Goal: Task Accomplishment & Management: Manage account settings

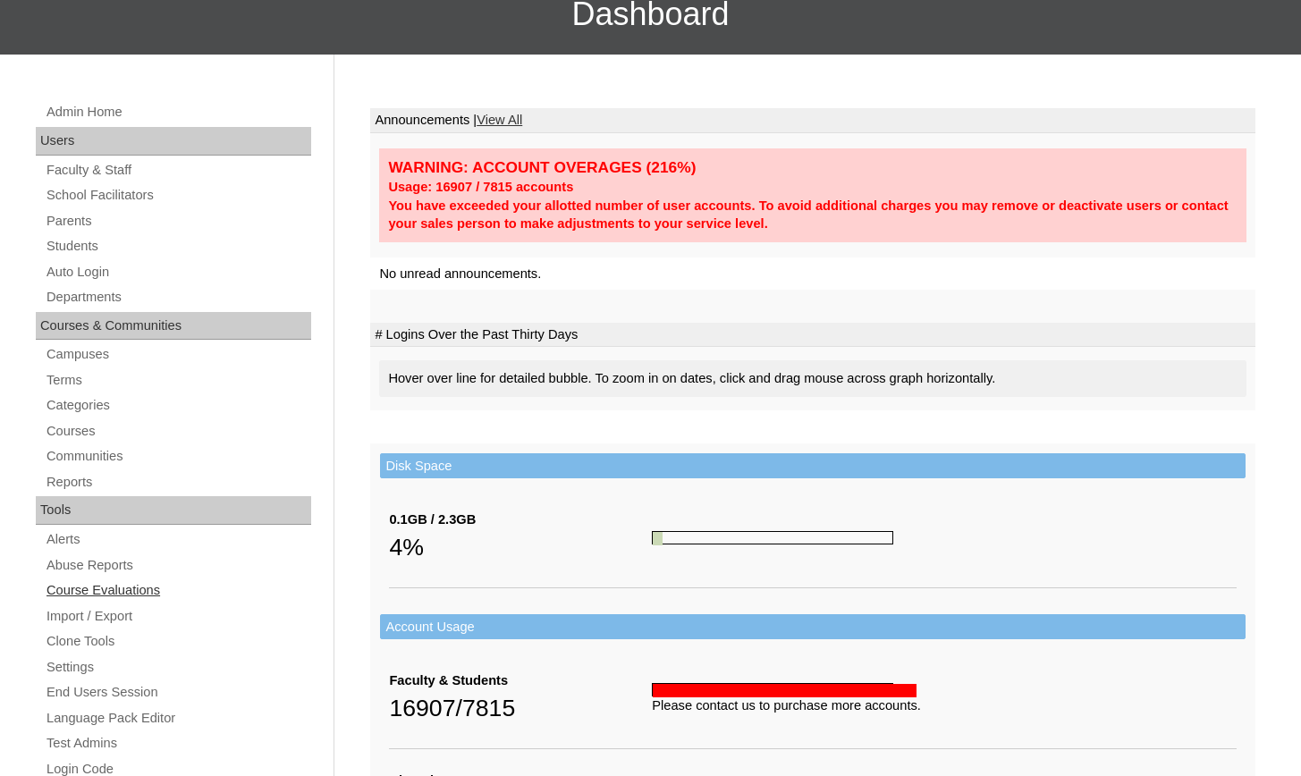
scroll to position [406, 0]
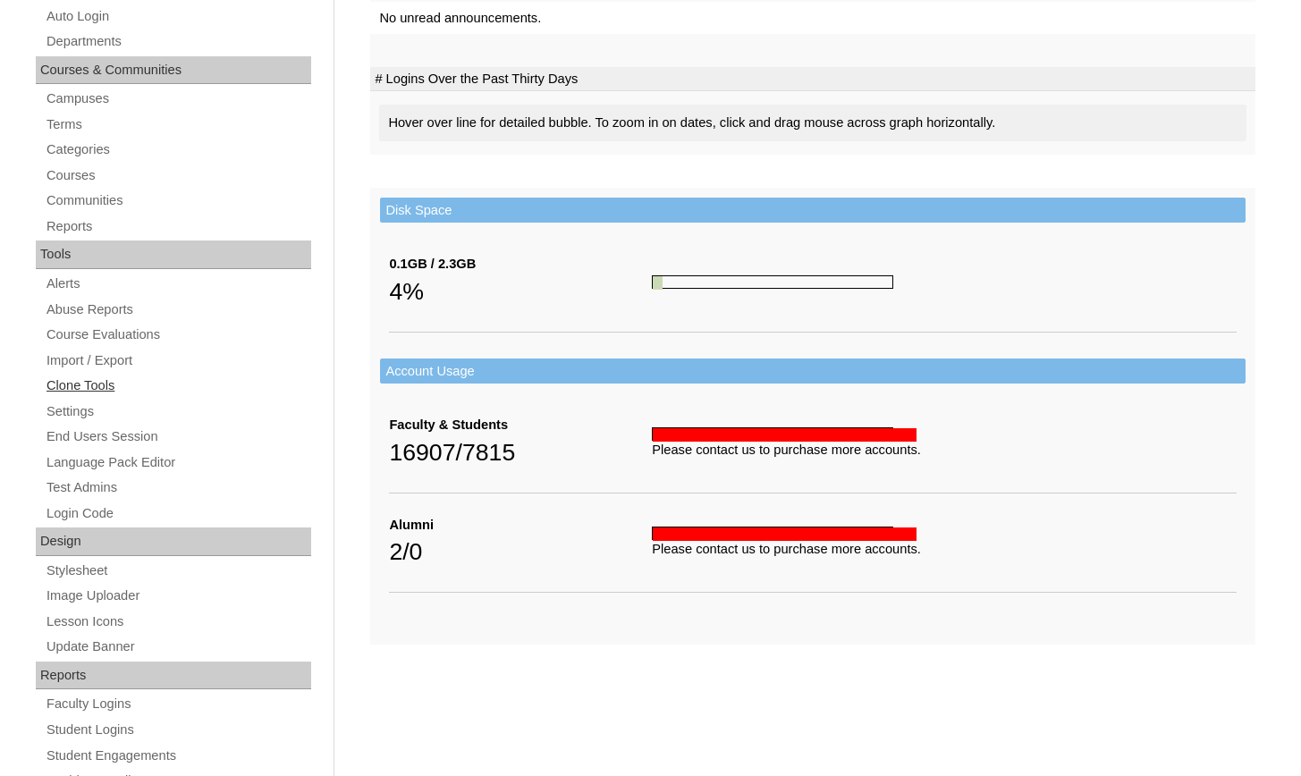
click at [83, 375] on link "Clone Tools" at bounding box center [178, 386] width 267 height 22
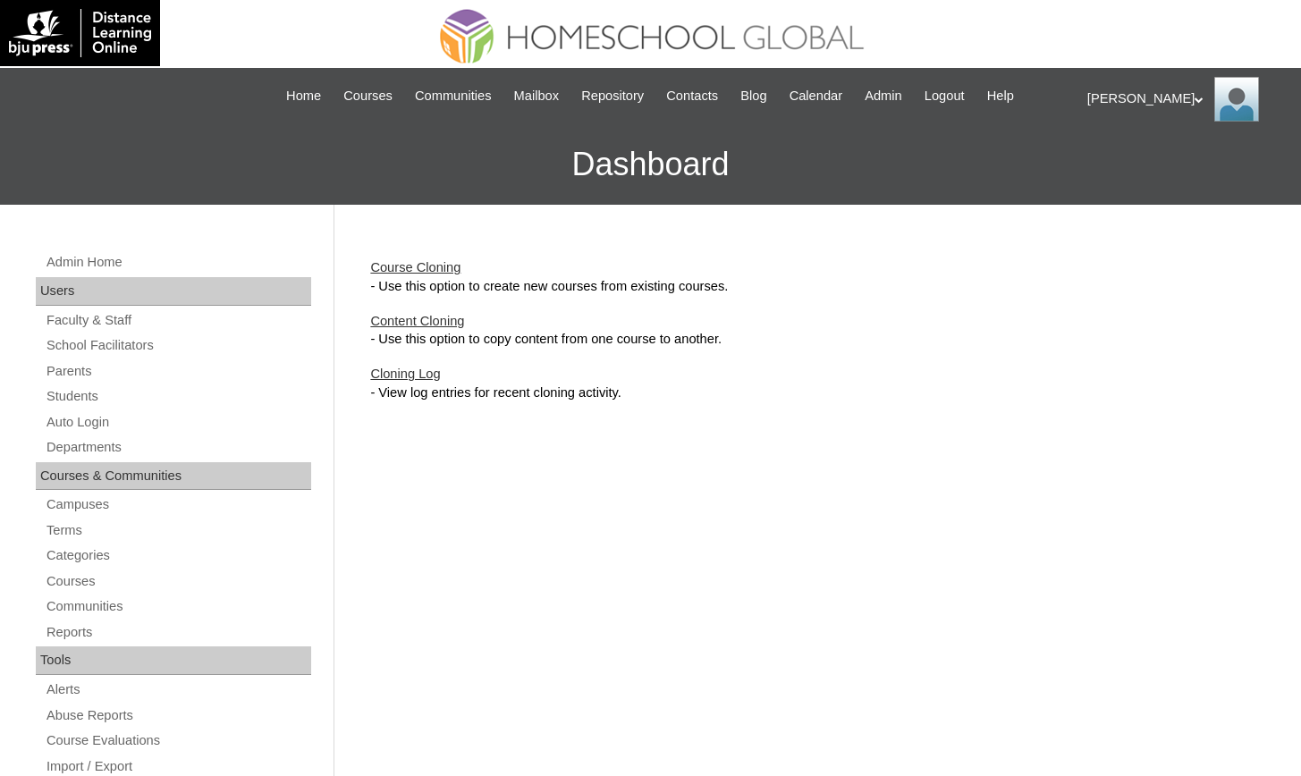
click at [403, 263] on link "Course Cloning" at bounding box center [415, 267] width 90 height 14
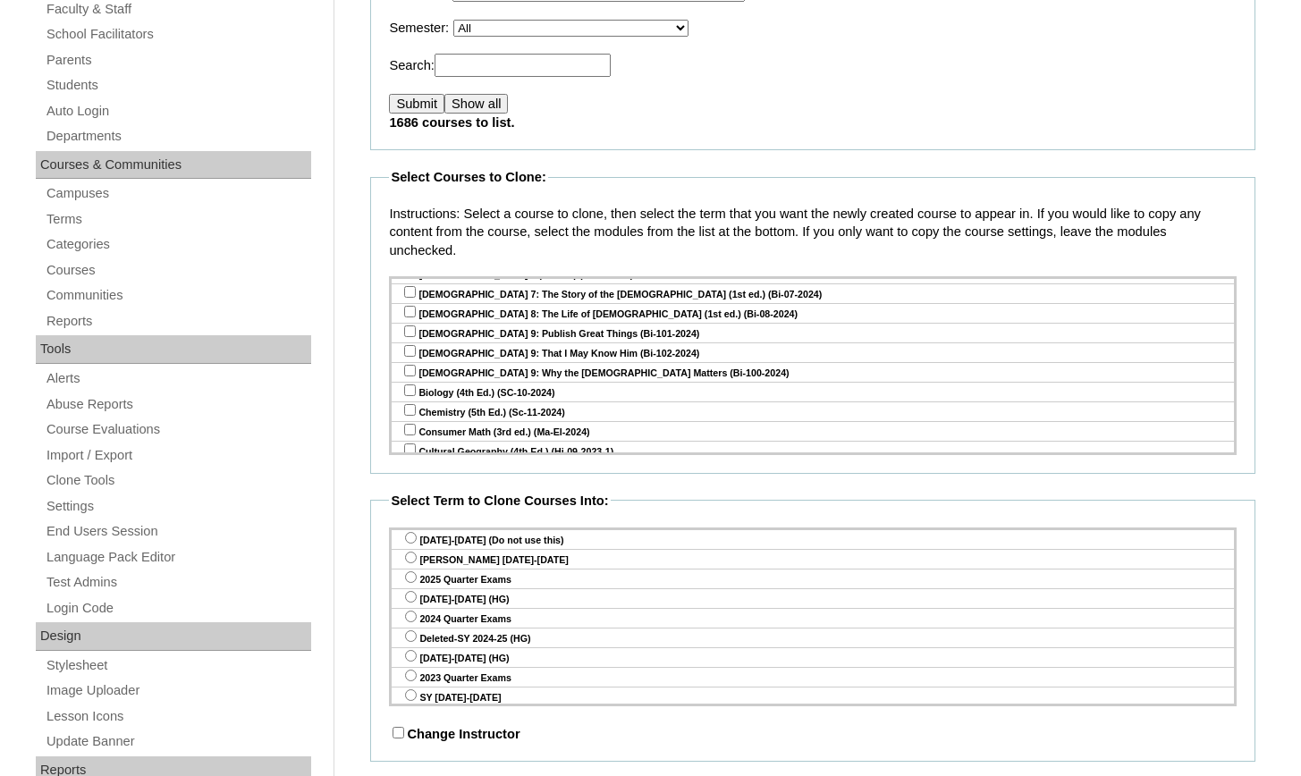
scroll to position [5585, 0]
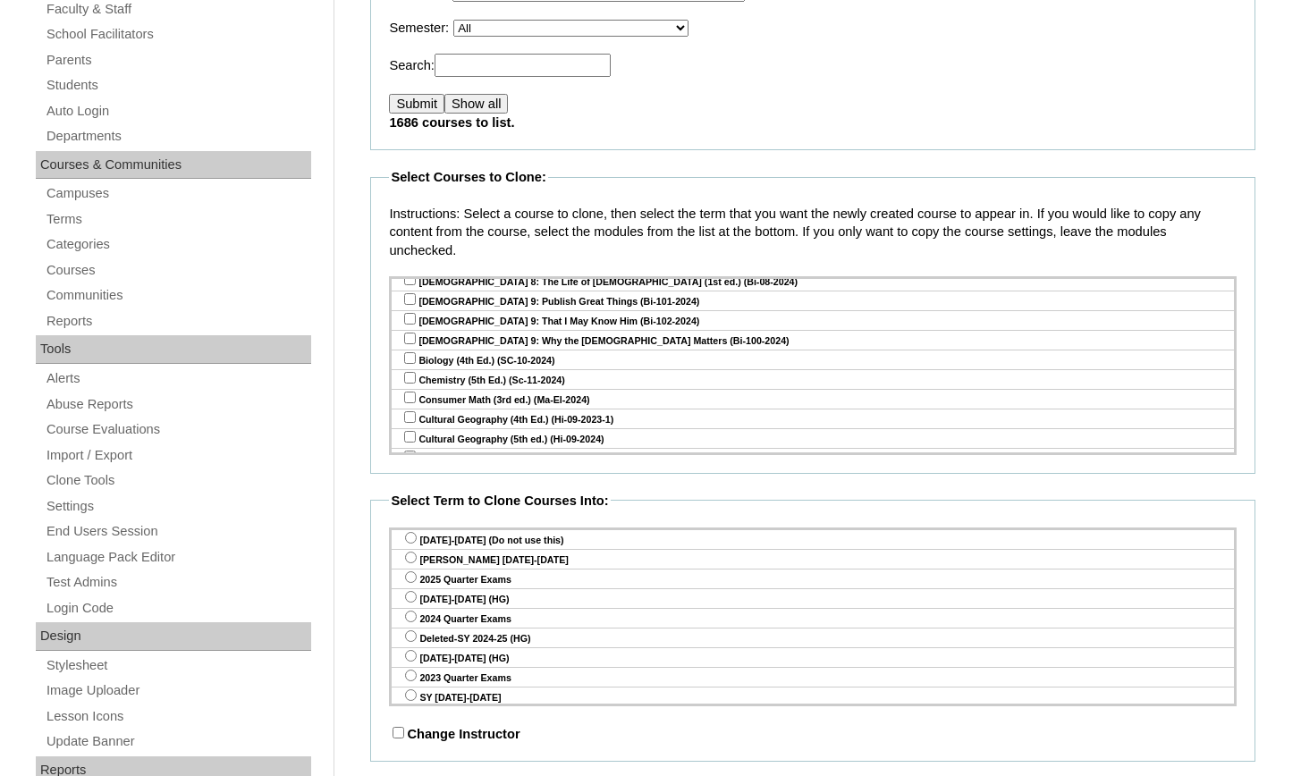
click at [409, 647] on input "checkbox" at bounding box center [410, 653] width 12 height 12
checkbox input "true"
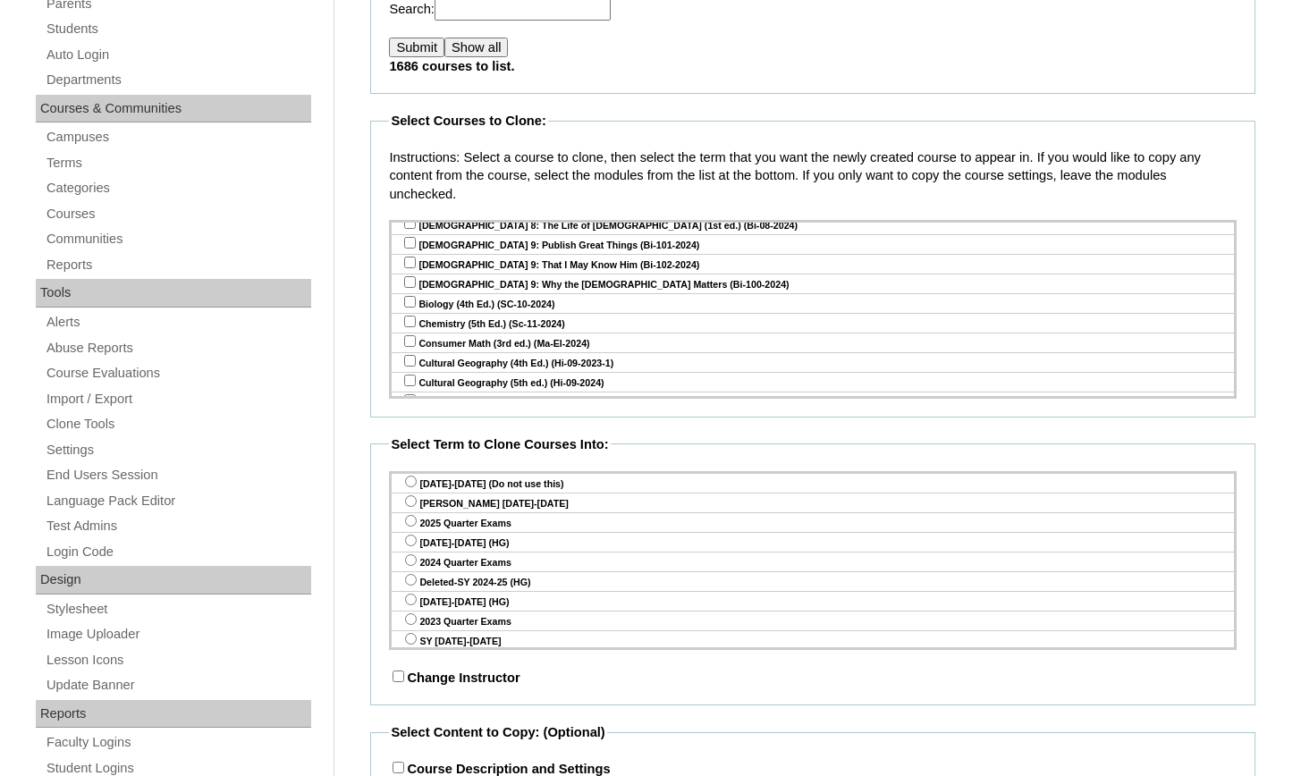
scroll to position [394, 0]
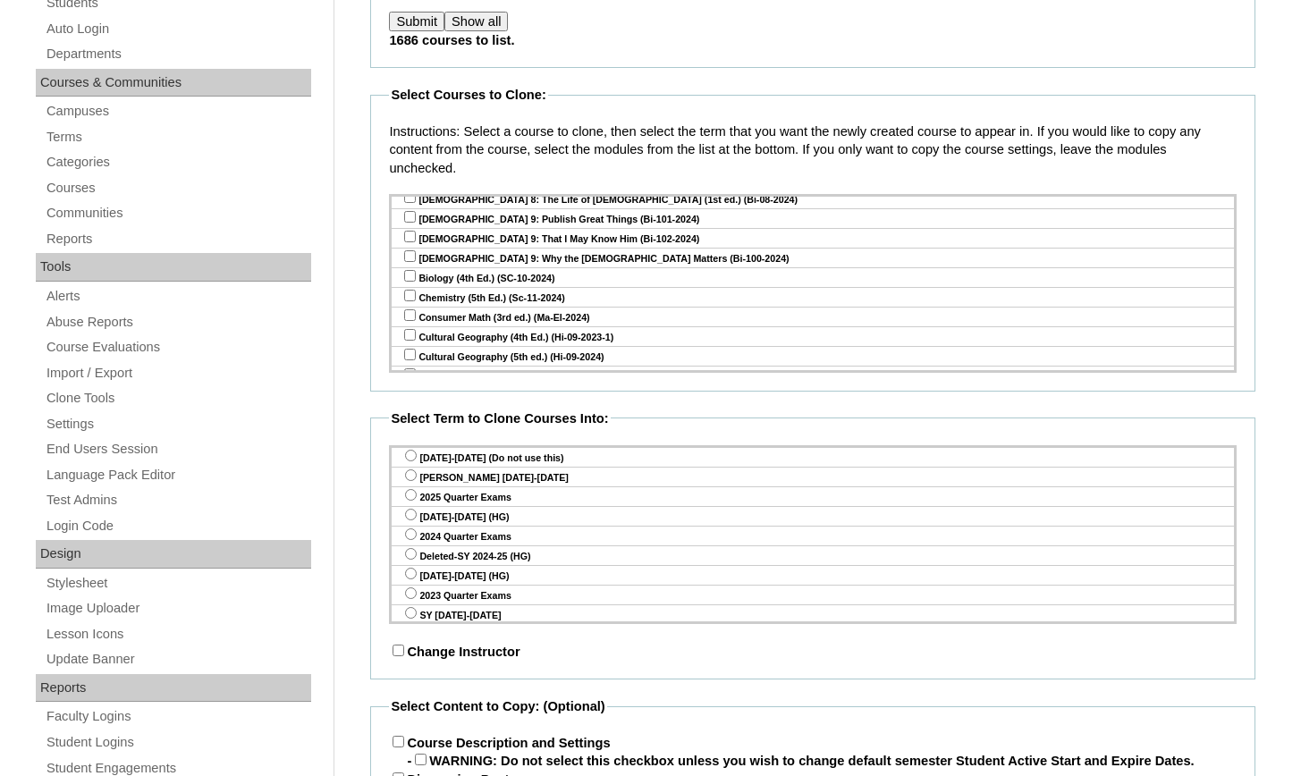
click at [406, 471] on input "radio" at bounding box center [411, 476] width 12 height 12
radio input "true"
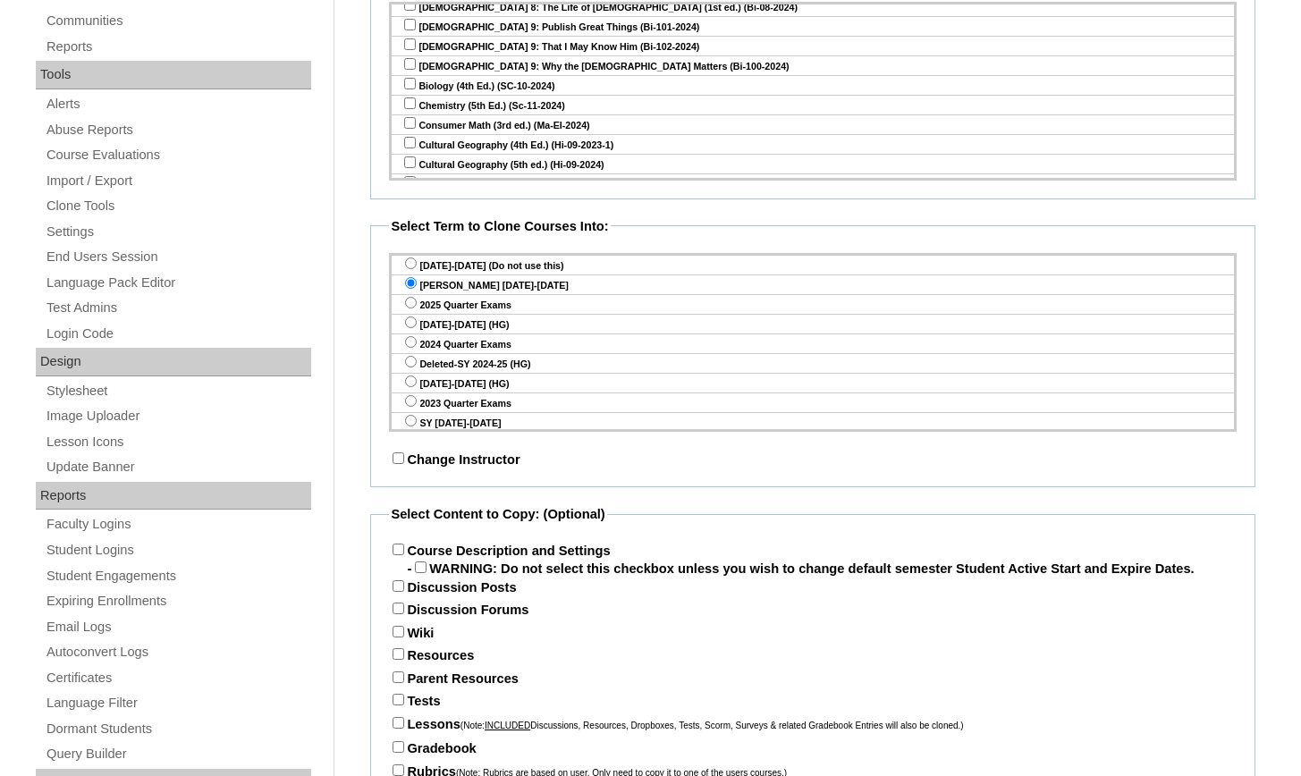
scroll to position [4, 0]
click at [394, 549] on input "Course Description and Settings" at bounding box center [399, 550] width 12 height 12
checkbox input "true"
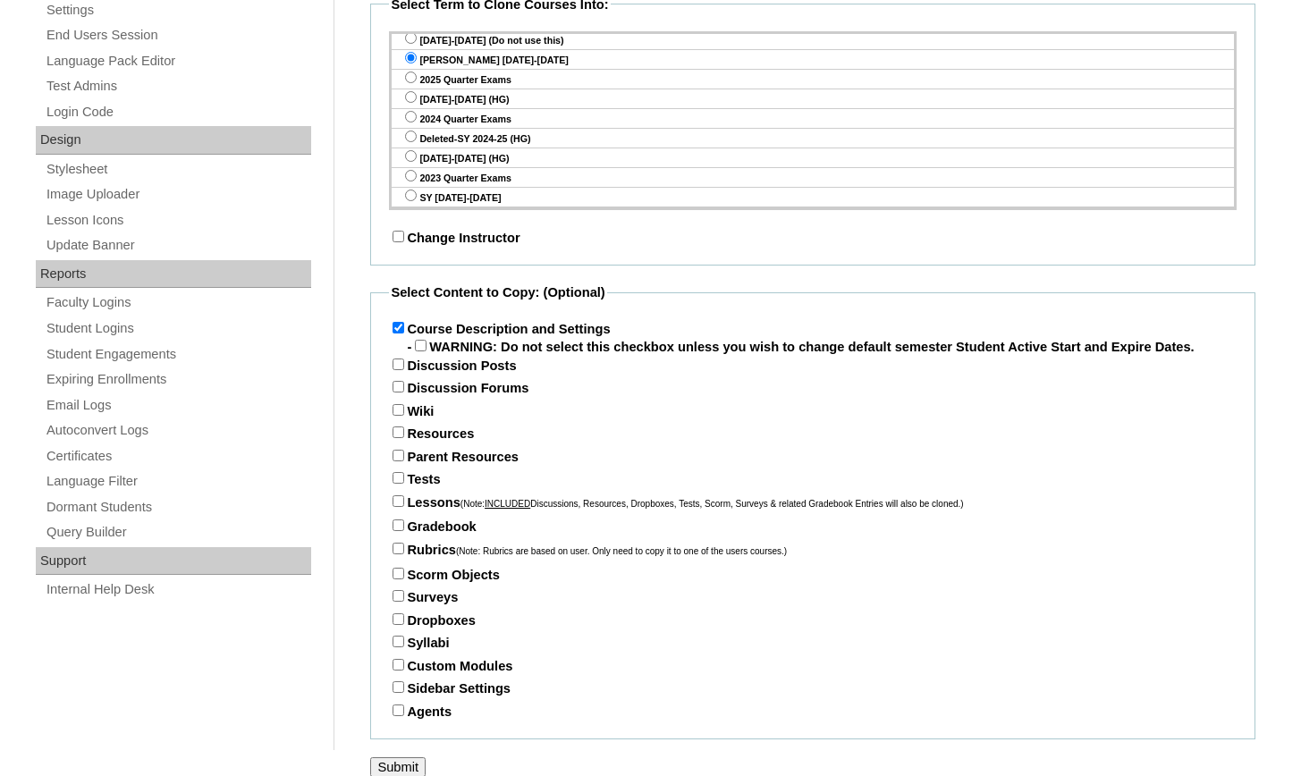
scroll to position [811, 0]
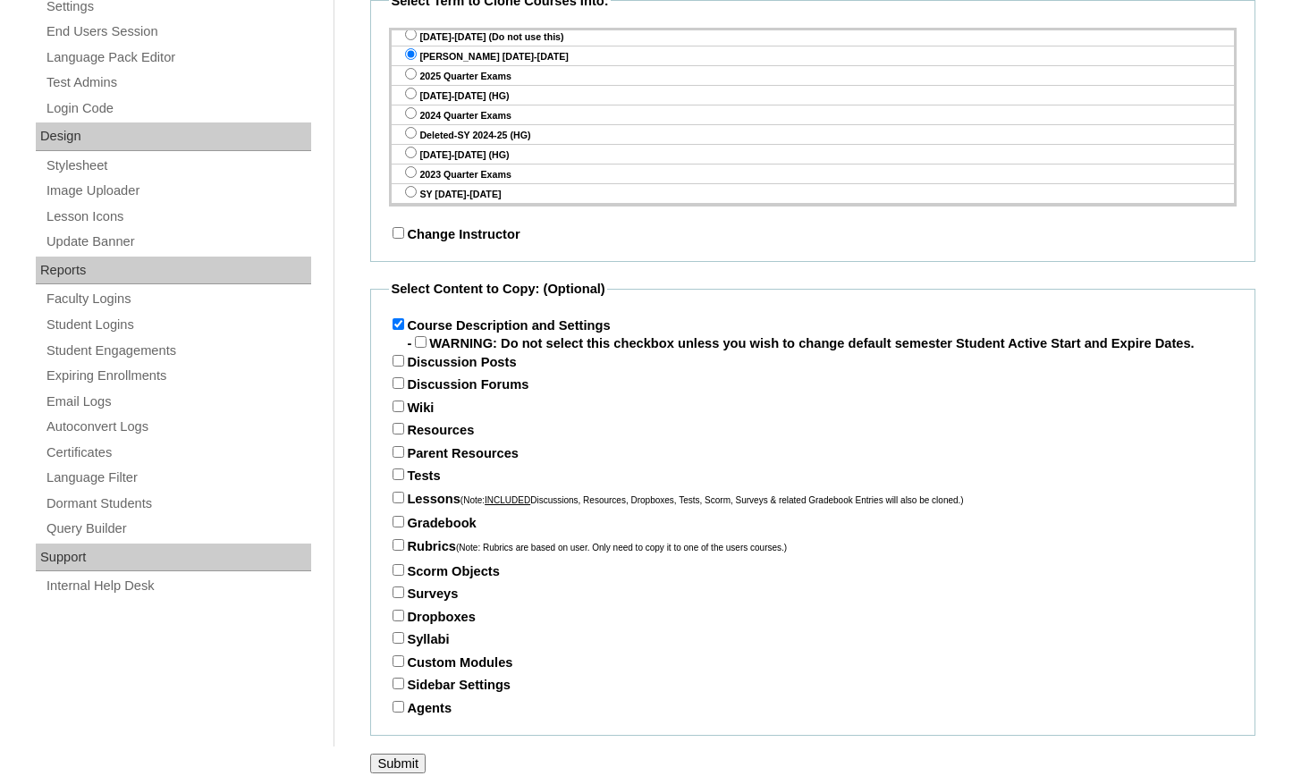
click at [393, 458] on input "Parent Resources" at bounding box center [399, 452] width 12 height 12
checkbox input "true"
click at [393, 480] on input "Tests" at bounding box center [399, 475] width 12 height 12
checkbox input "true"
click at [395, 506] on label "Lessons (Note: INCLUDED Discussions, Resources, Dropboxes, Tests, Scorm, Survey…" at bounding box center [676, 499] width 574 height 14
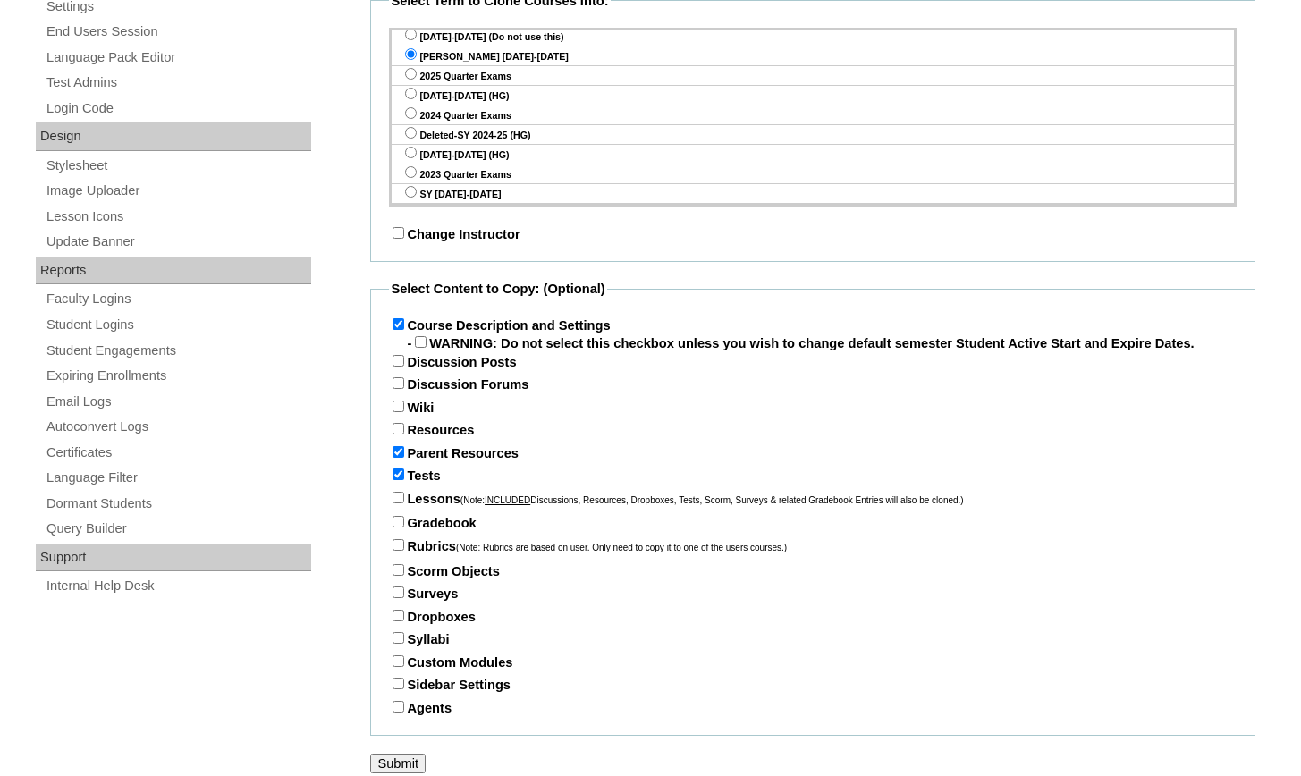
click at [395, 504] on input "Lessons (Note: INCLUDED Discussions, Resources, Dropboxes, Tests, Scorm, Survey…" at bounding box center [399, 498] width 12 height 12
checkbox input "true"
click at [395, 528] on input "Gradebook" at bounding box center [399, 522] width 12 height 12
checkbox input "true"
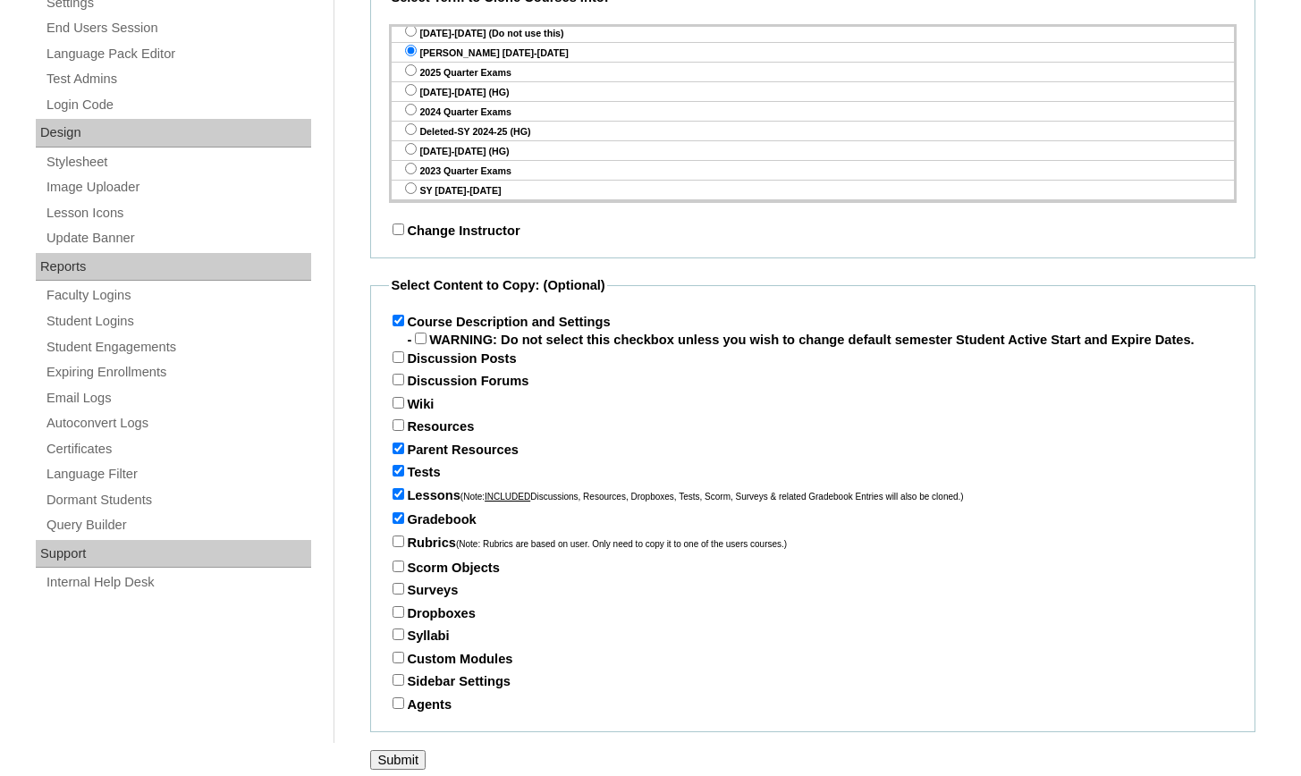
scroll to position [852, 0]
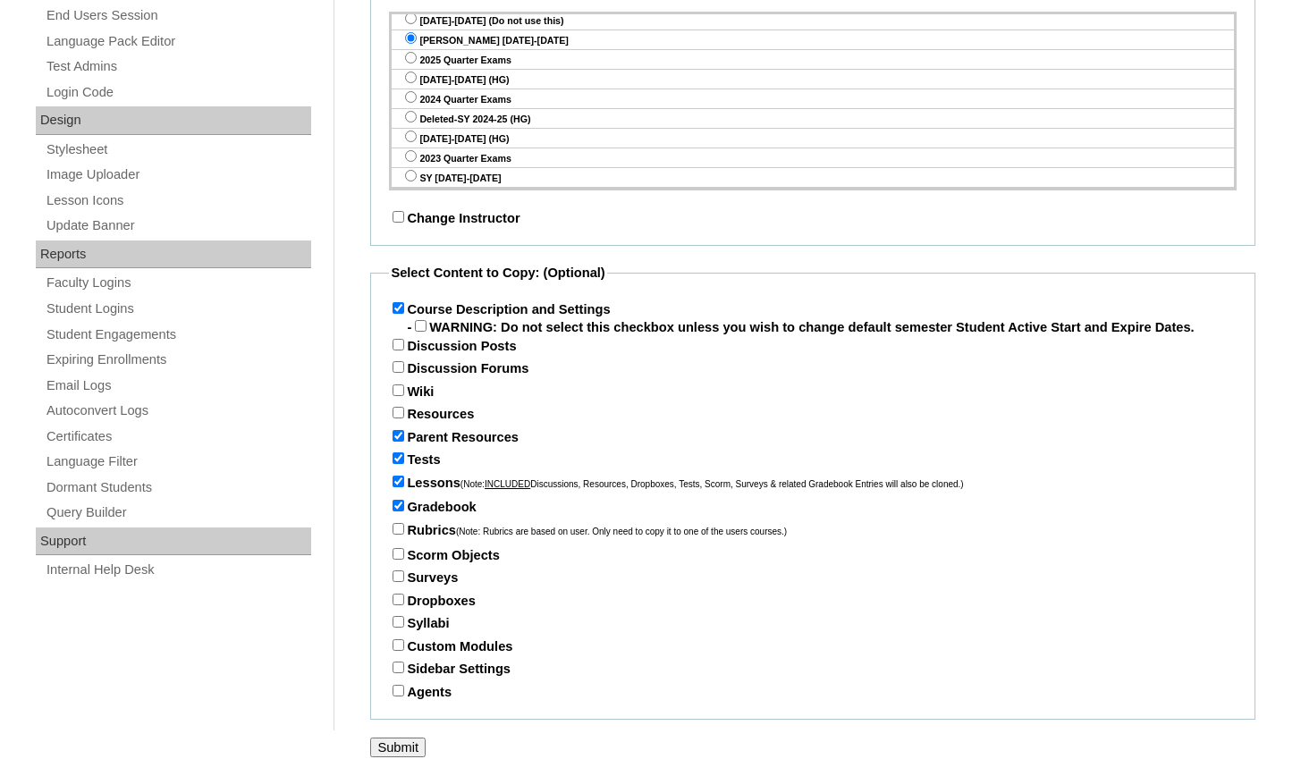
click at [397, 739] on input "Submit" at bounding box center [397, 748] width 55 height 20
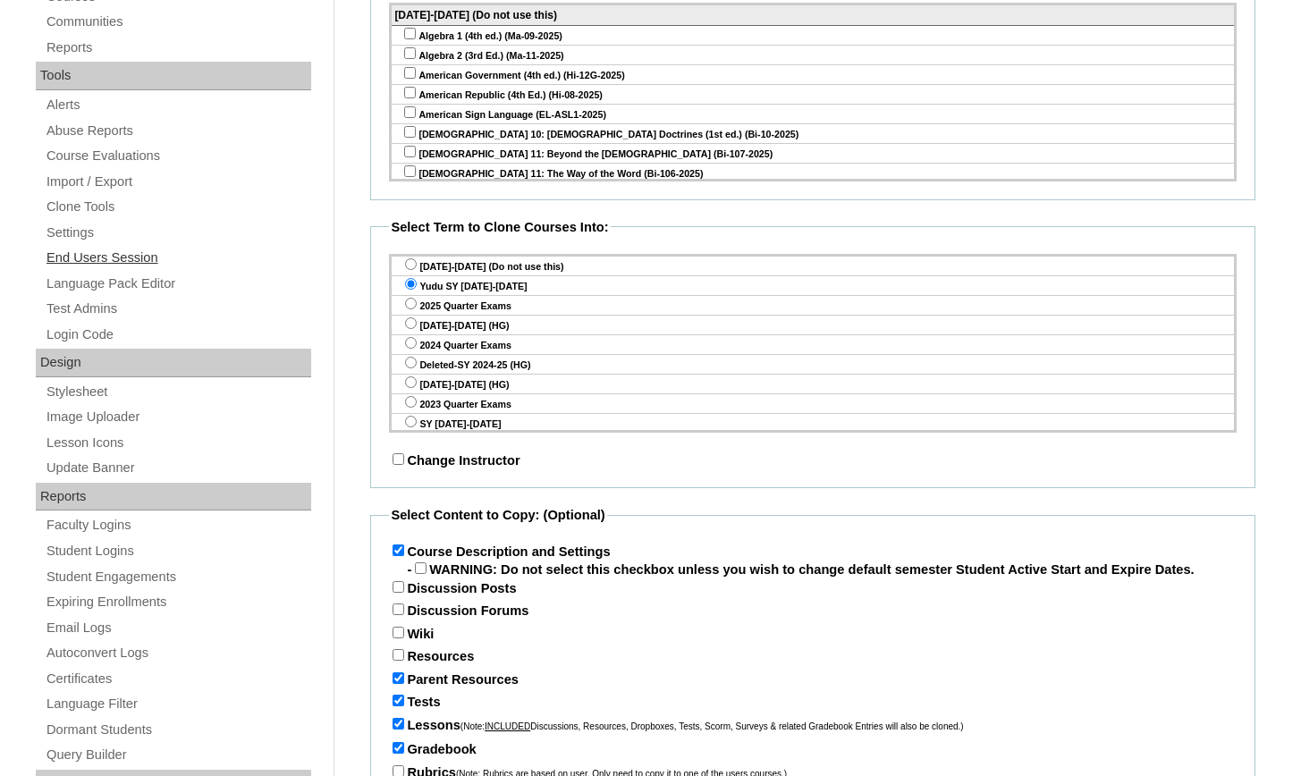
scroll to position [587, 0]
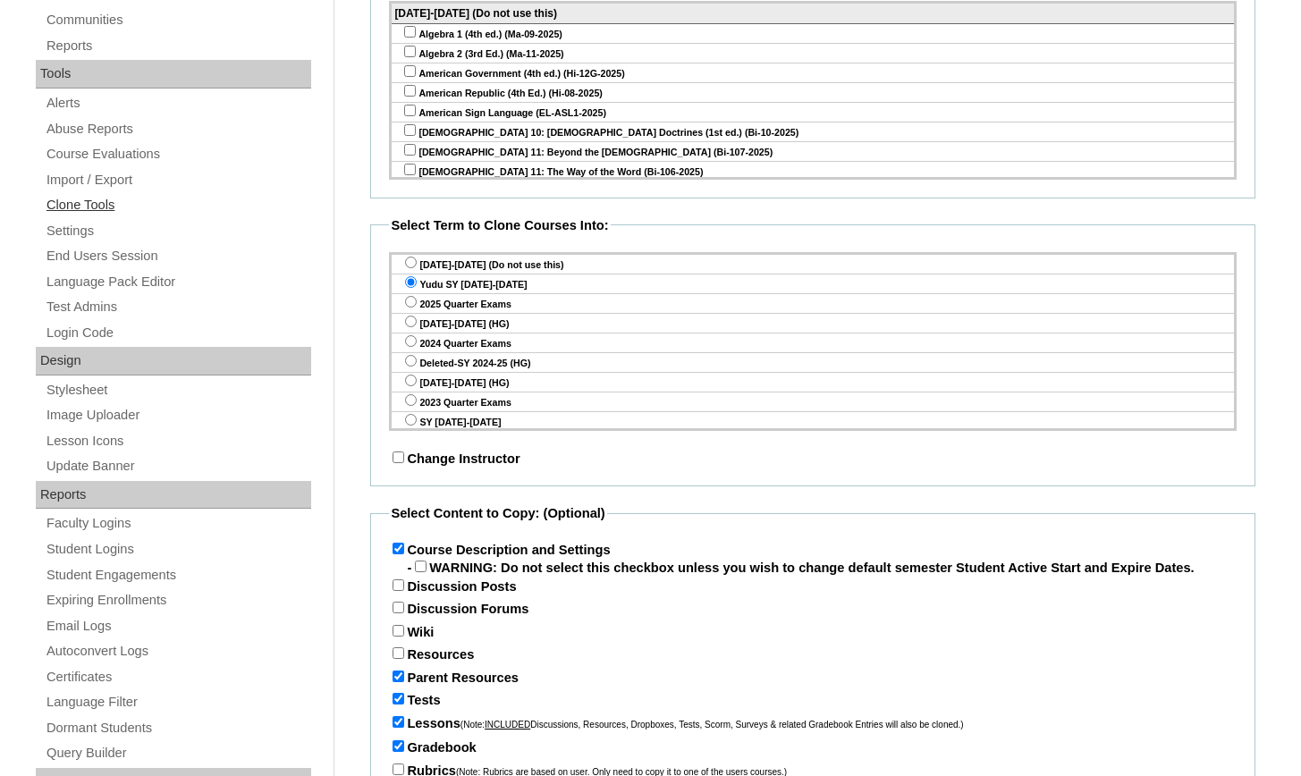
click at [114, 198] on link "Clone Tools" at bounding box center [178, 205] width 267 height 22
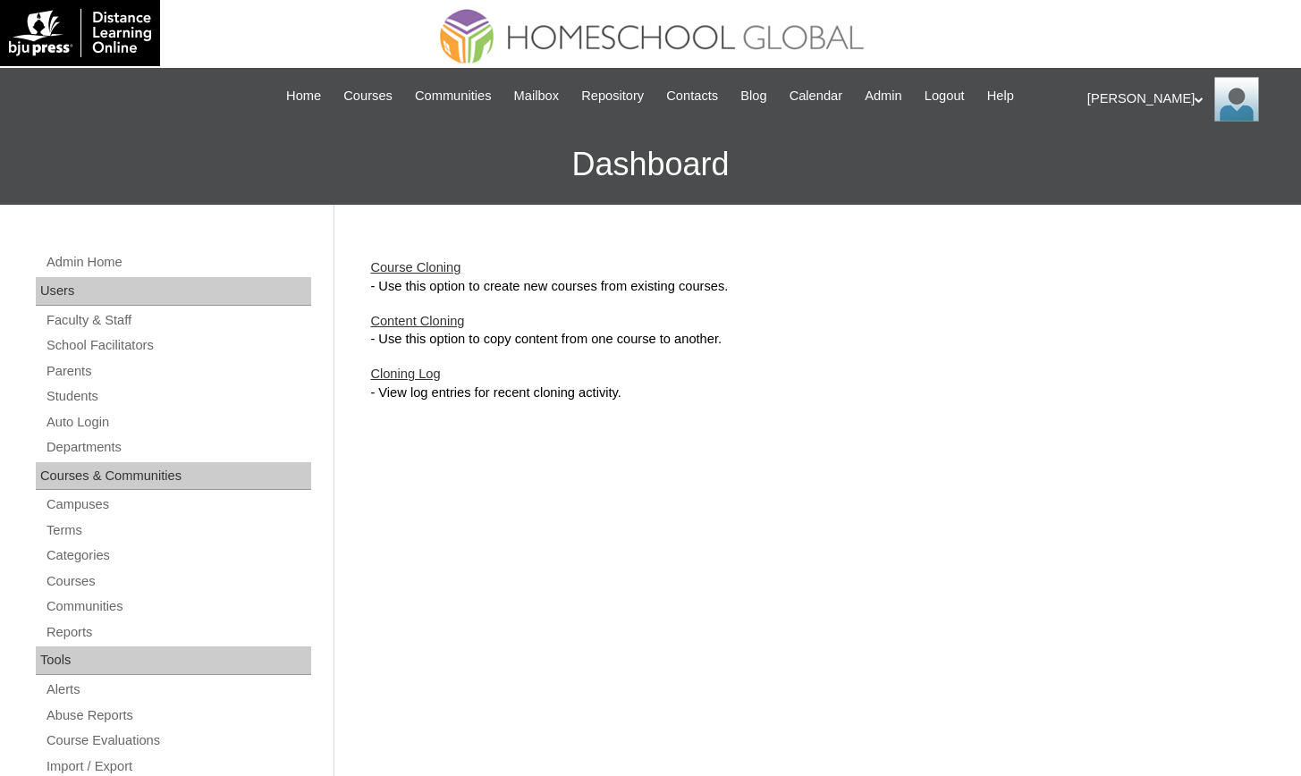
click at [438, 317] on link "Content Cloning" at bounding box center [417, 321] width 94 height 14
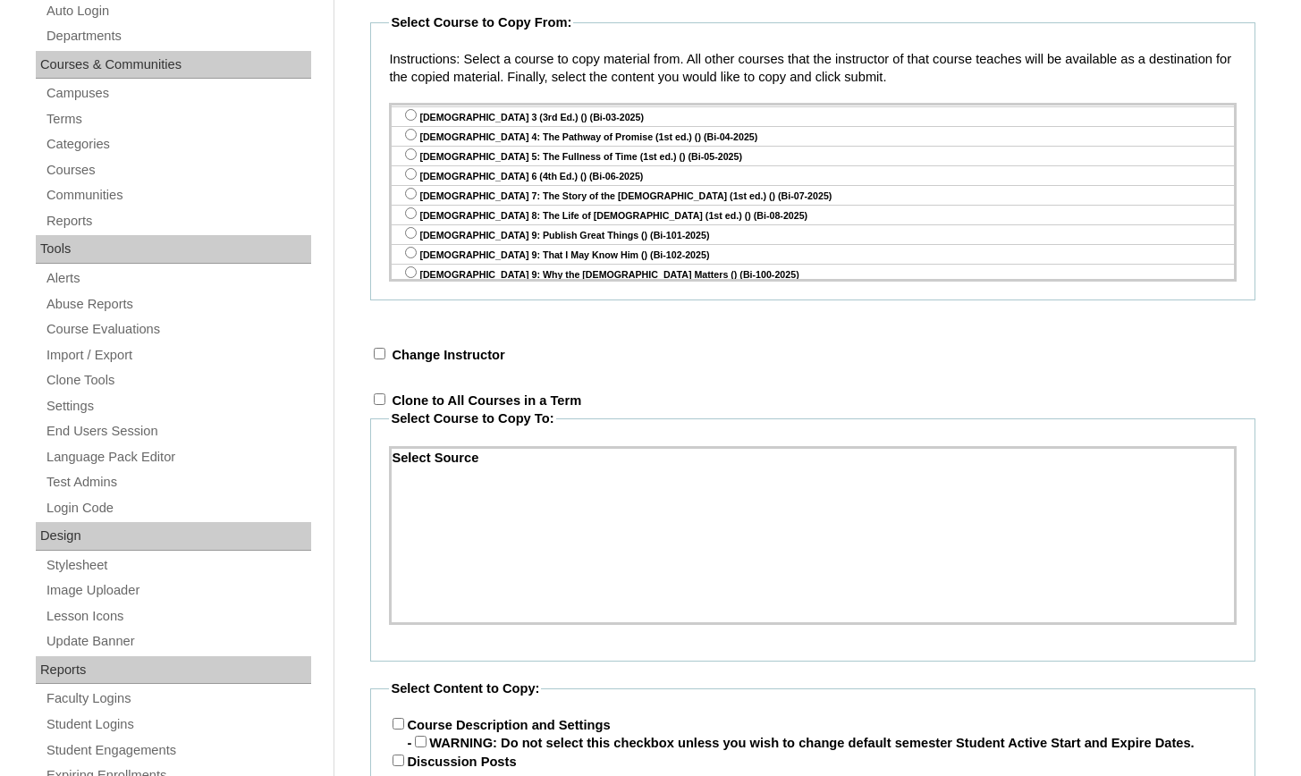
scroll to position [154, 0]
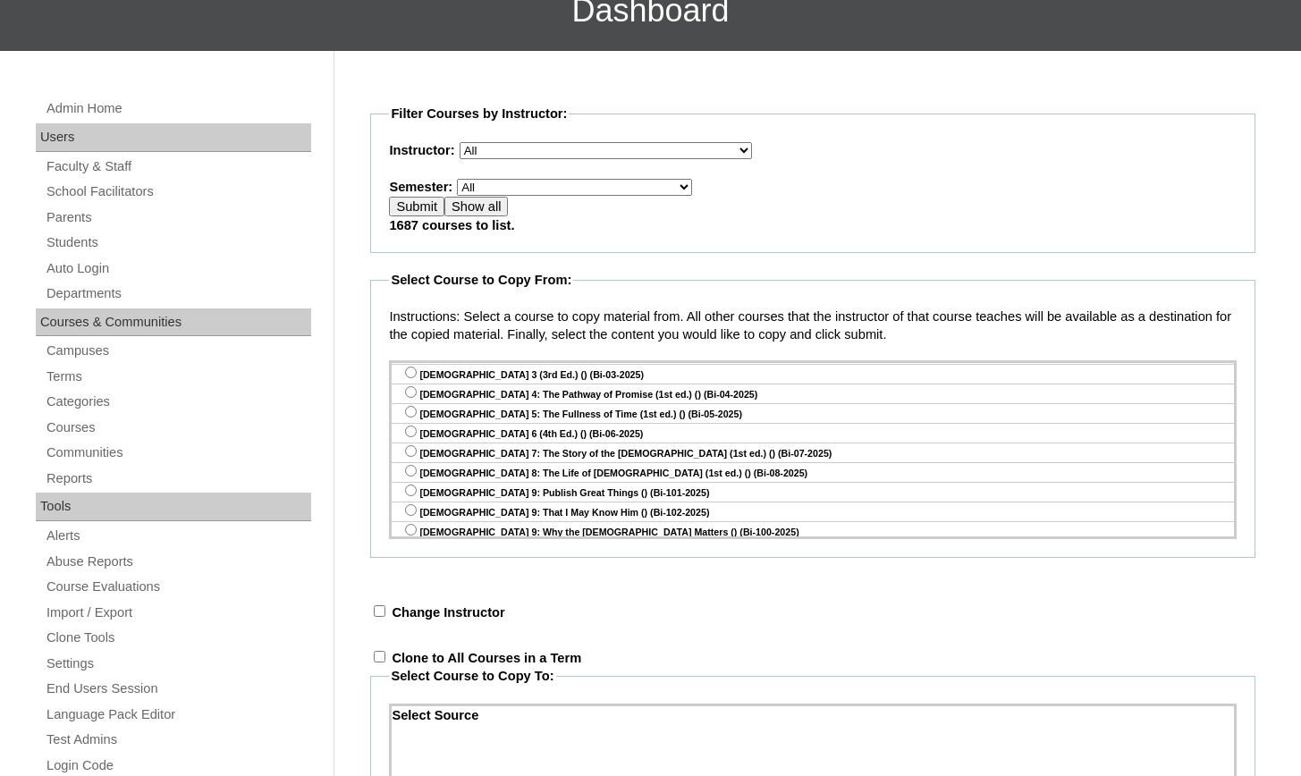
select select "50"
click at [415, 208] on input "Submit" at bounding box center [416, 207] width 55 height 20
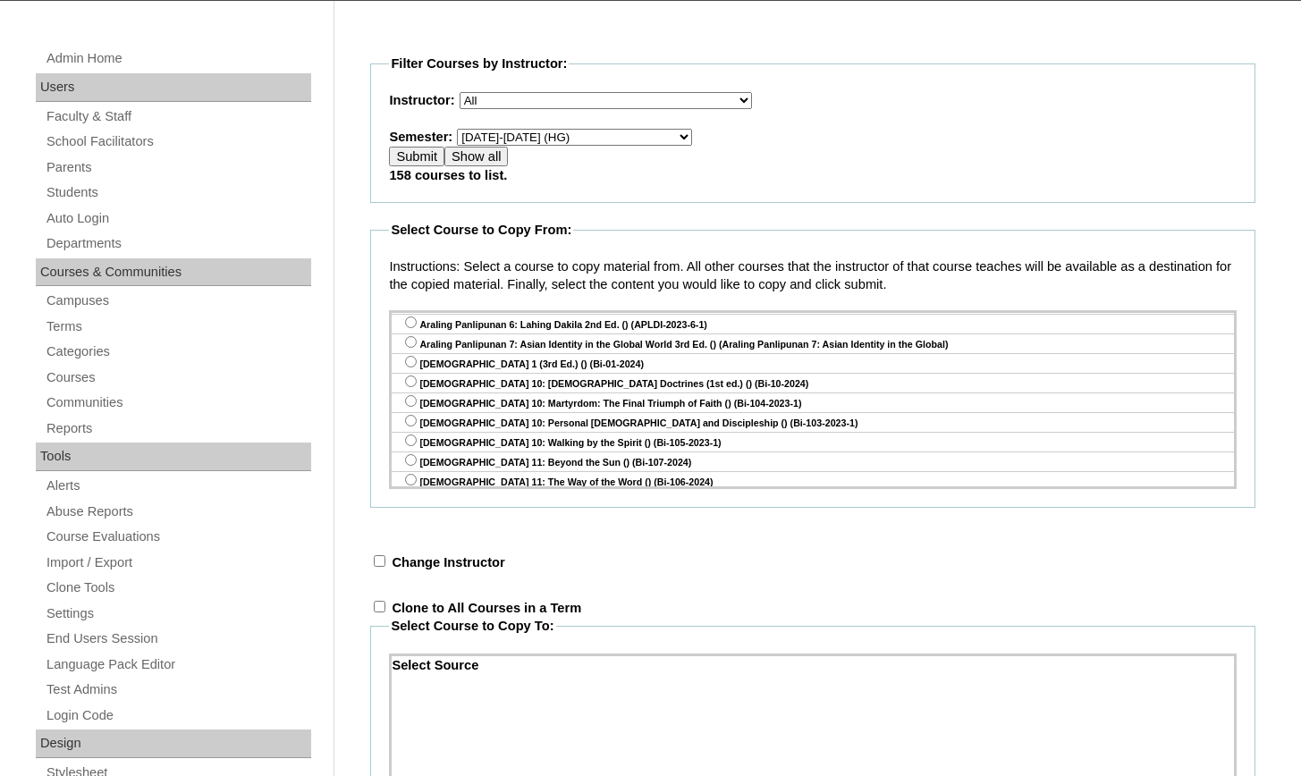
scroll to position [251, 0]
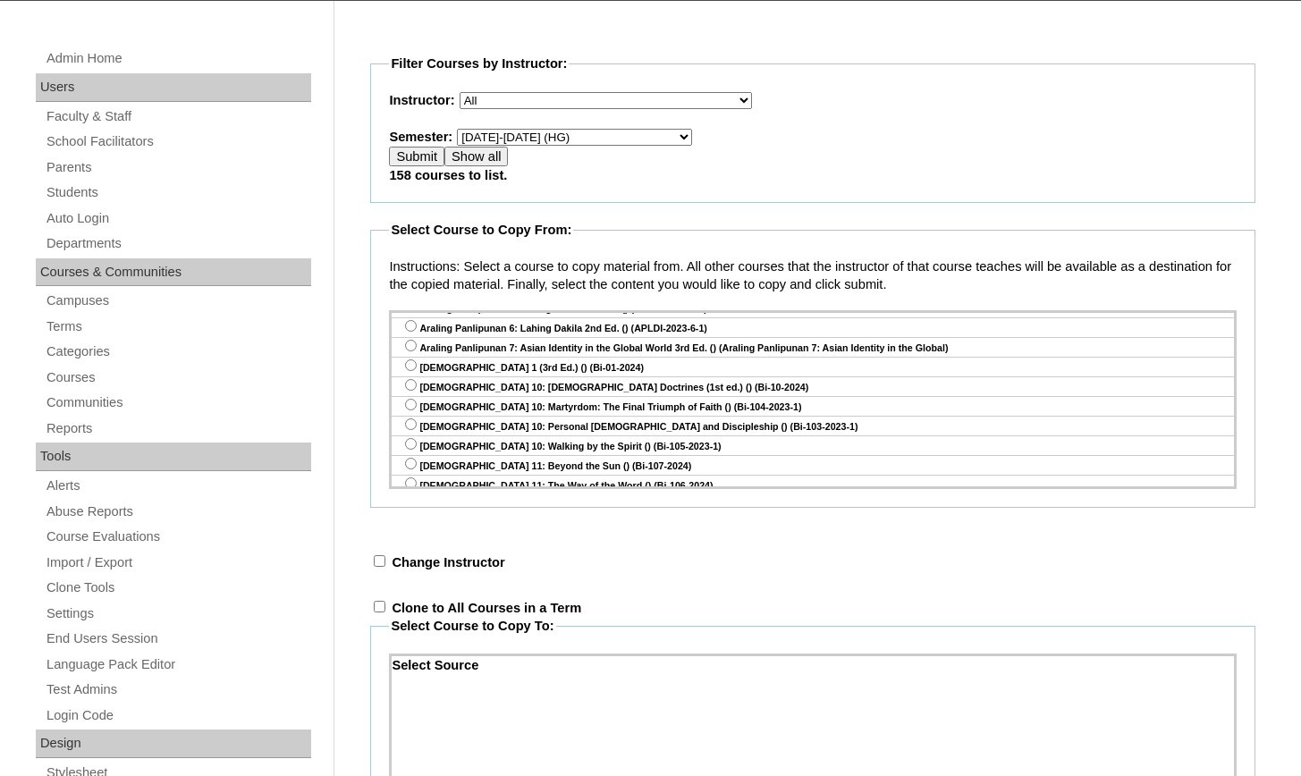
click at [480, 157] on input "Show all" at bounding box center [477, 157] width 64 height 20
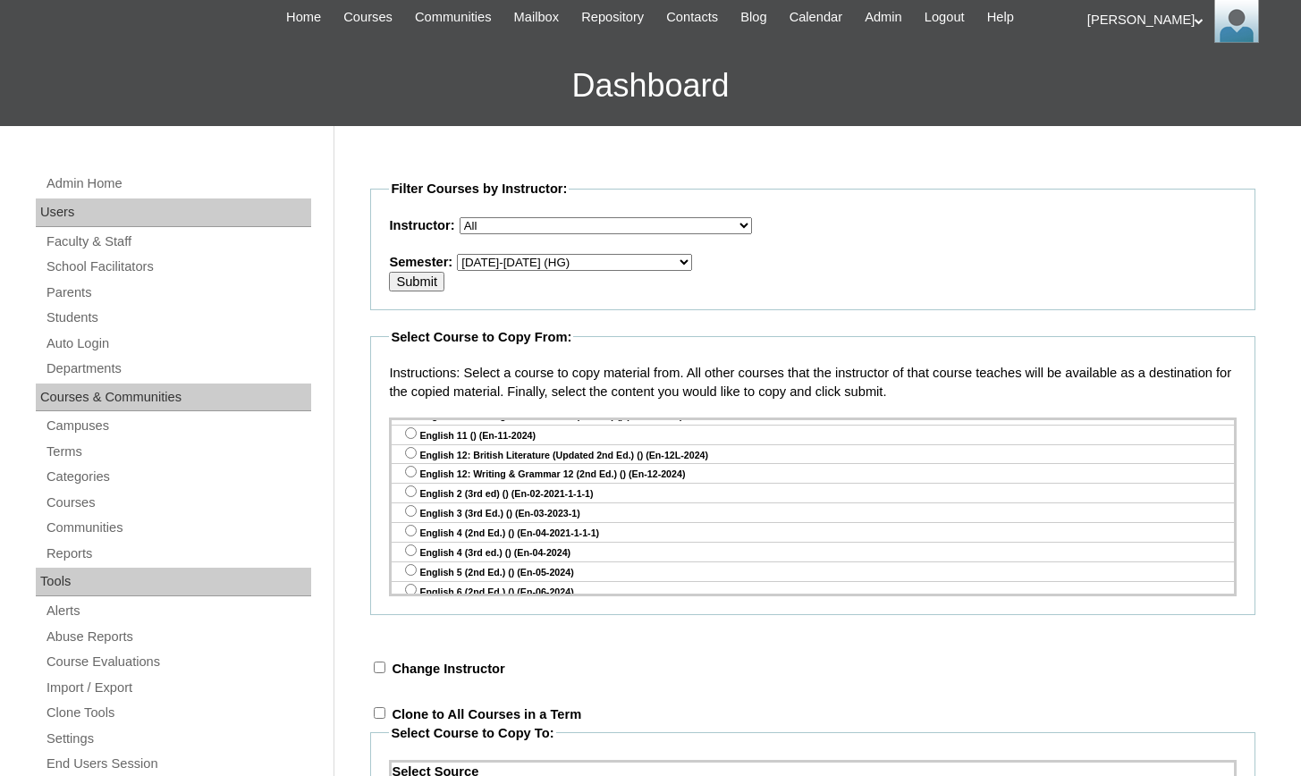
scroll to position [883, 0]
click at [411, 541] on input "radio" at bounding box center [411, 547] width 12 height 12
radio input "true"
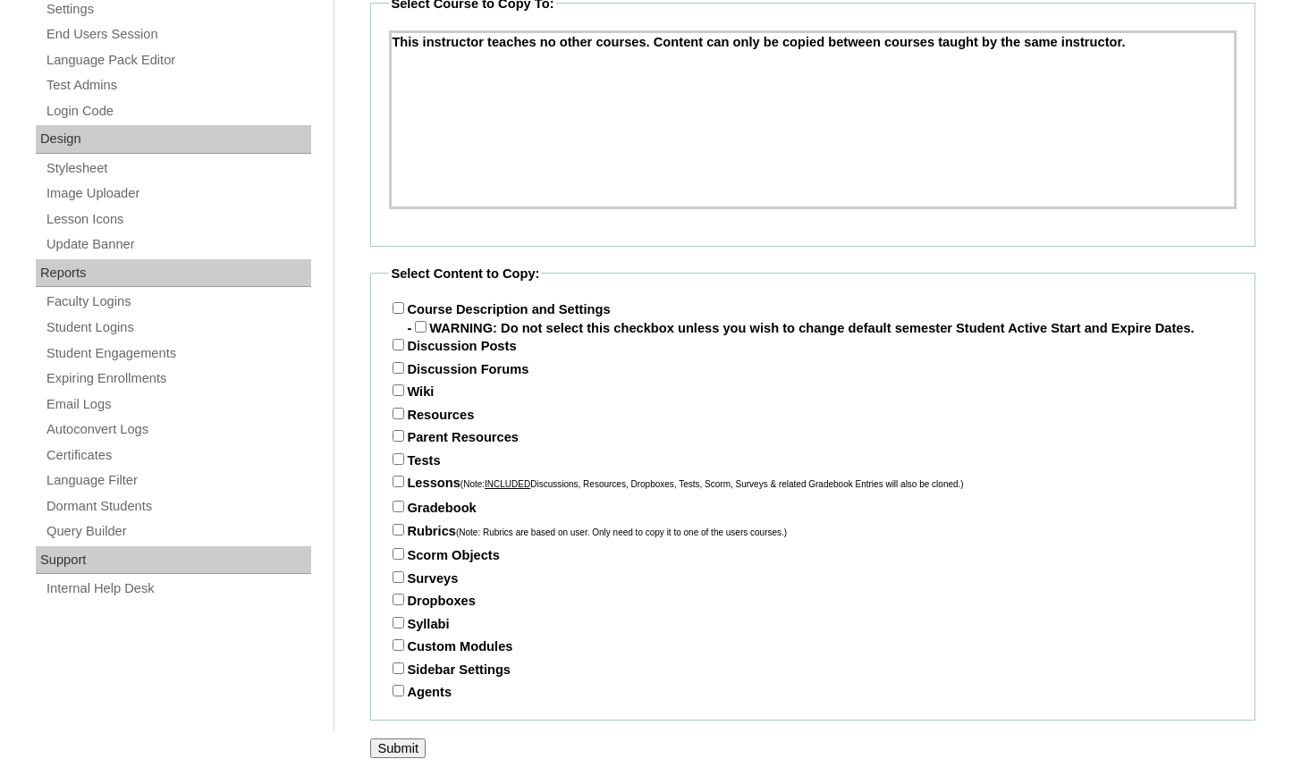
scroll to position [320, 0]
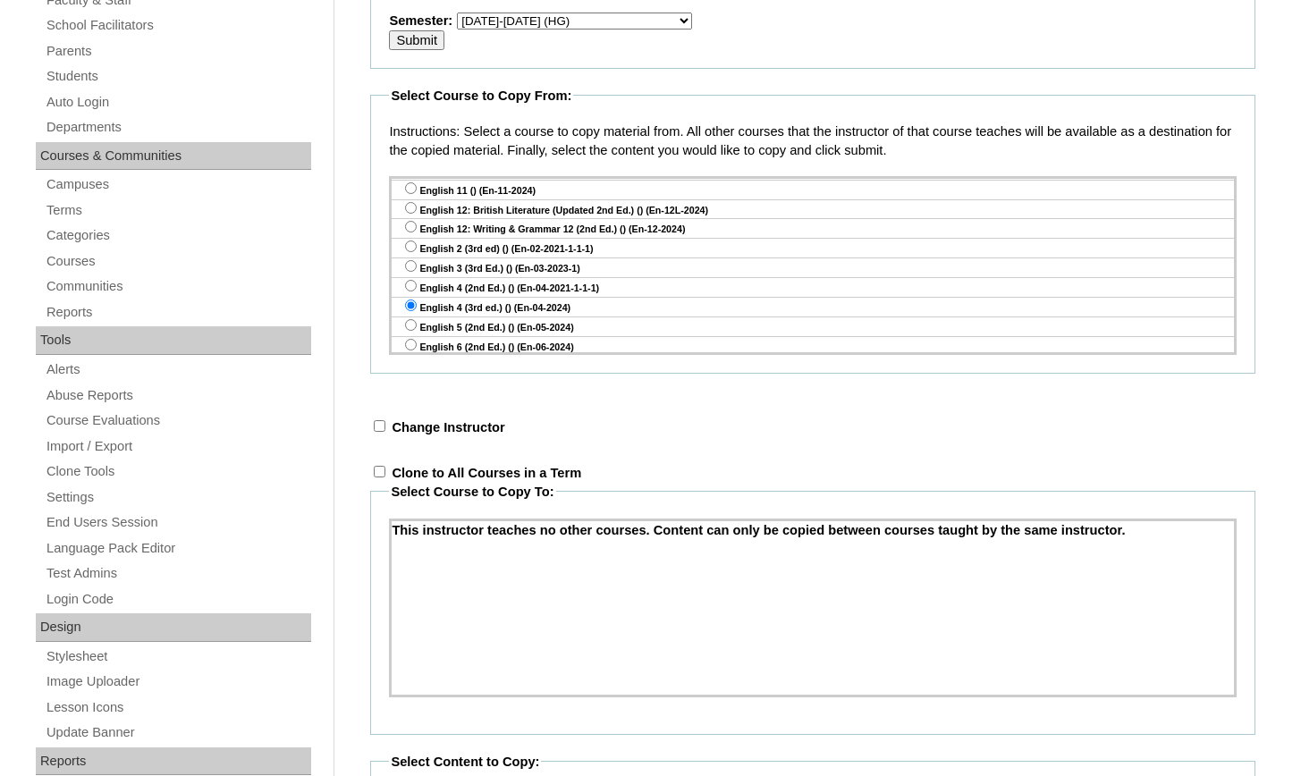
click at [380, 426] on input "checkbox" at bounding box center [380, 426] width 12 height 12
click at [380, 425] on input "checkbox" at bounding box center [380, 426] width 12 height 12
checkbox input "false"
click at [377, 472] on input "checkbox" at bounding box center [380, 472] width 12 height 12
click at [378, 471] on input "checkbox" at bounding box center [380, 472] width 12 height 12
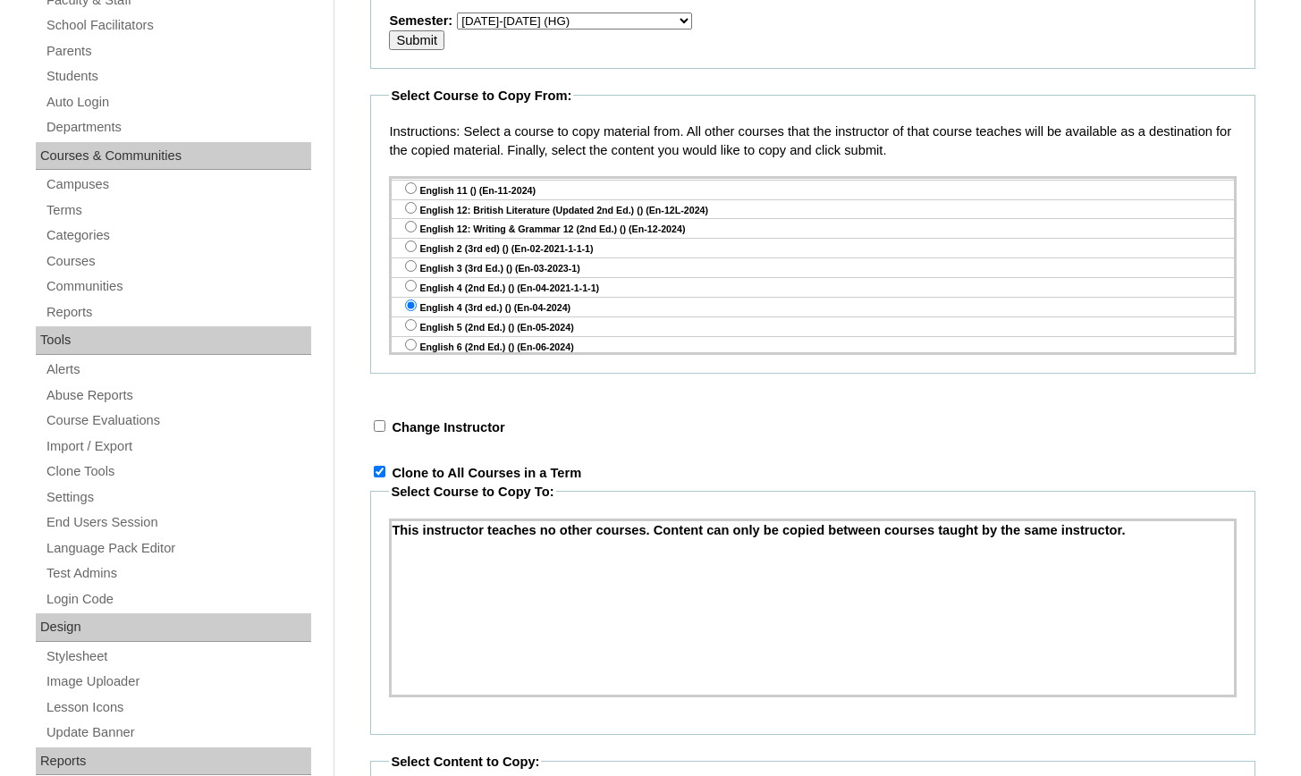
checkbox input "false"
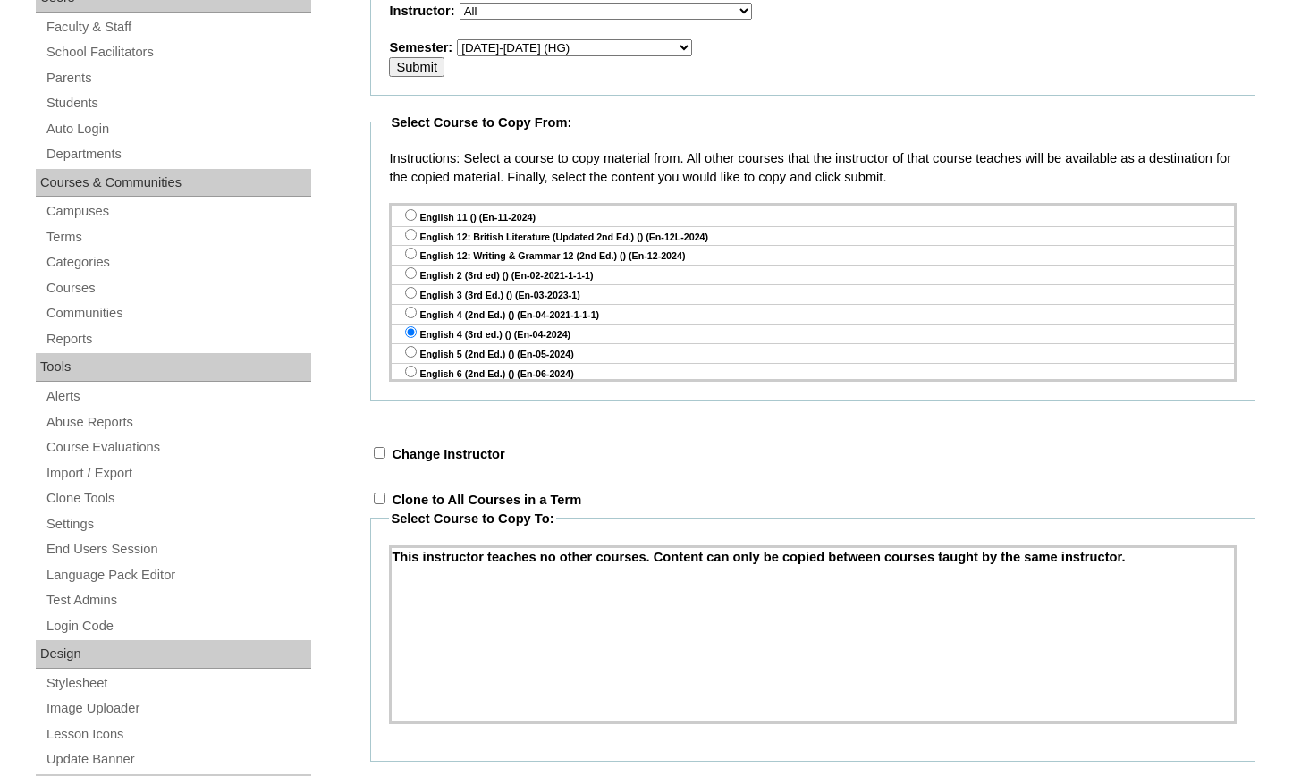
scroll to position [271, 0]
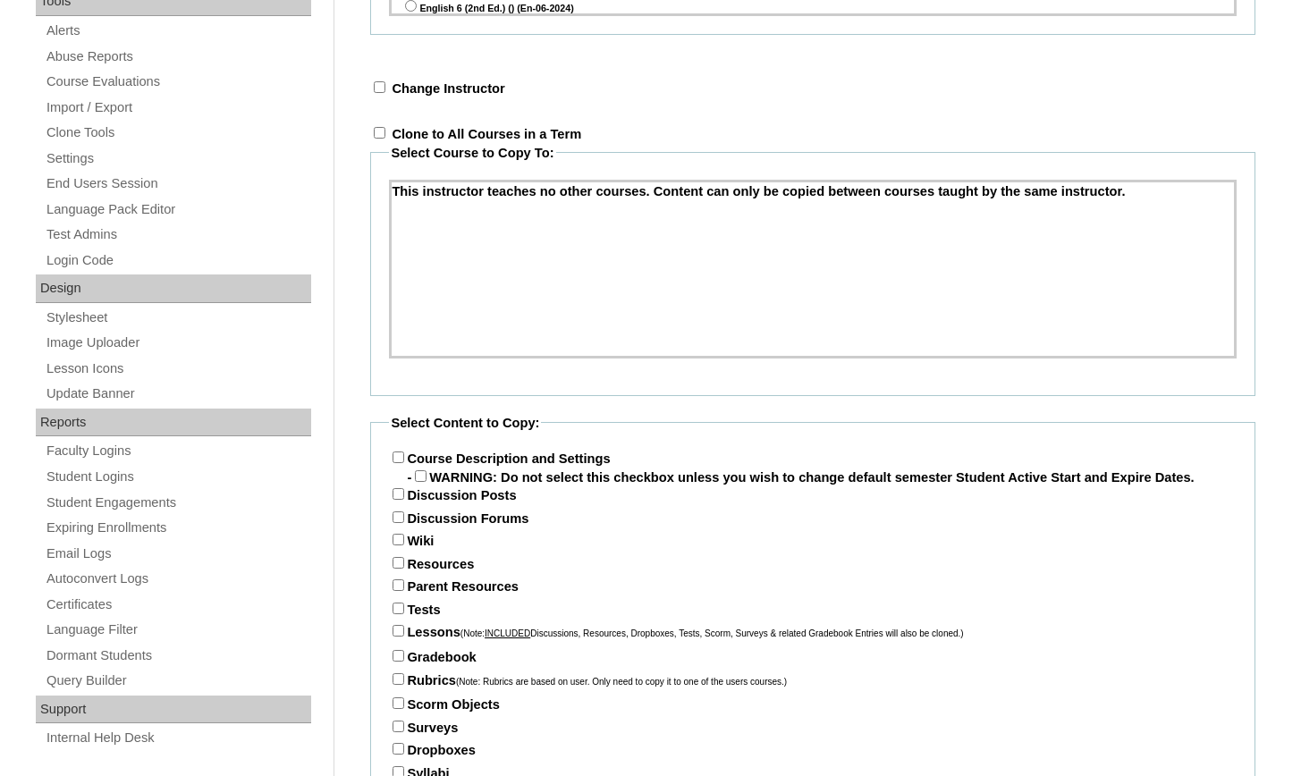
click at [397, 457] on input "Course Description and Settings" at bounding box center [399, 458] width 12 height 12
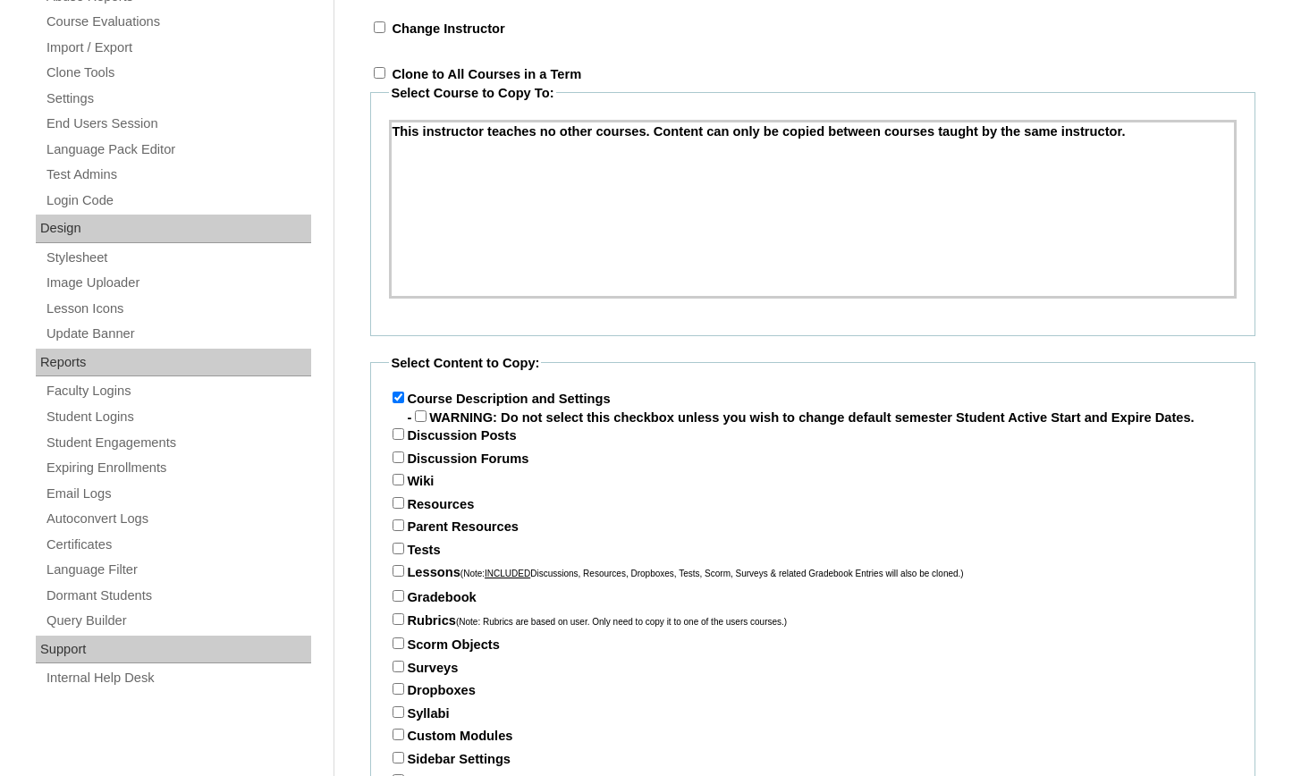
scroll to position [834, 0]
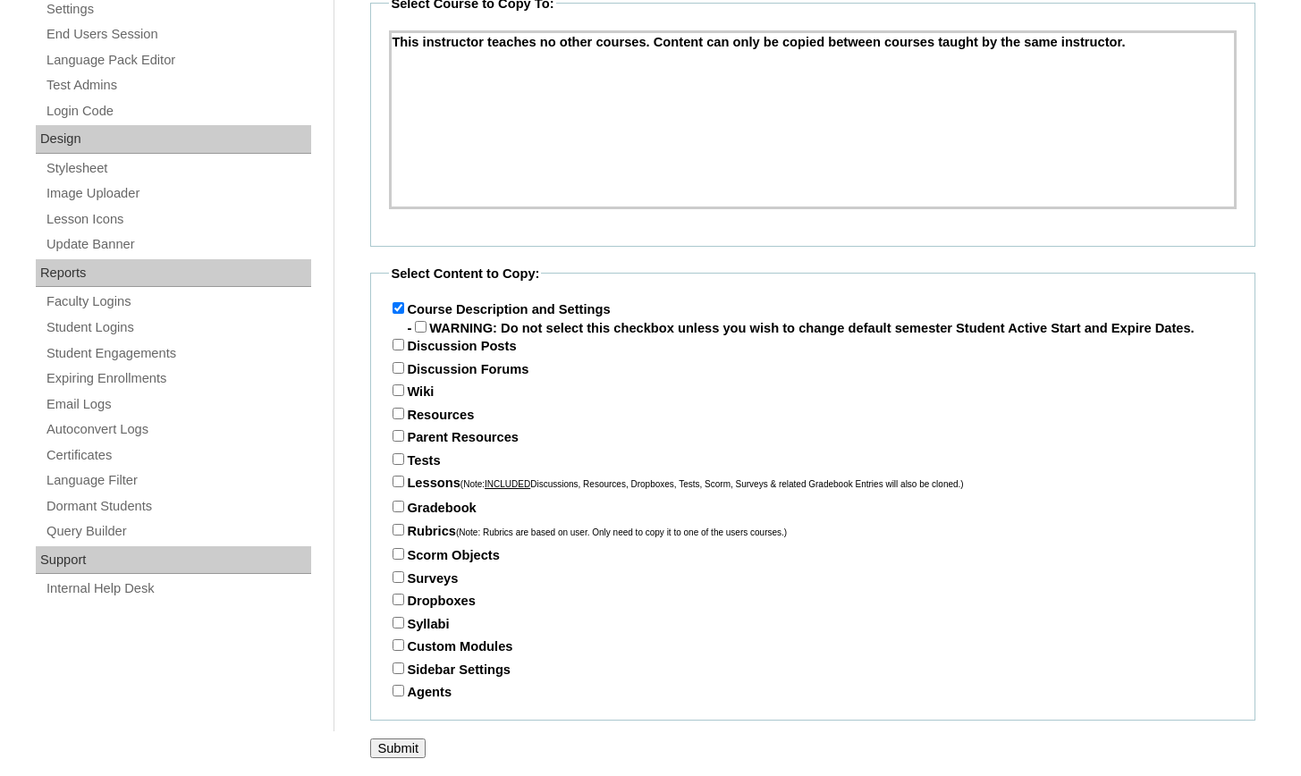
click at [395, 302] on input "Course Description and Settings" at bounding box center [399, 308] width 12 height 12
checkbox input "false"
click at [393, 432] on input "Parent Resources" at bounding box center [399, 436] width 12 height 12
checkbox input "true"
click at [398, 453] on input "Tests" at bounding box center [399, 459] width 12 height 12
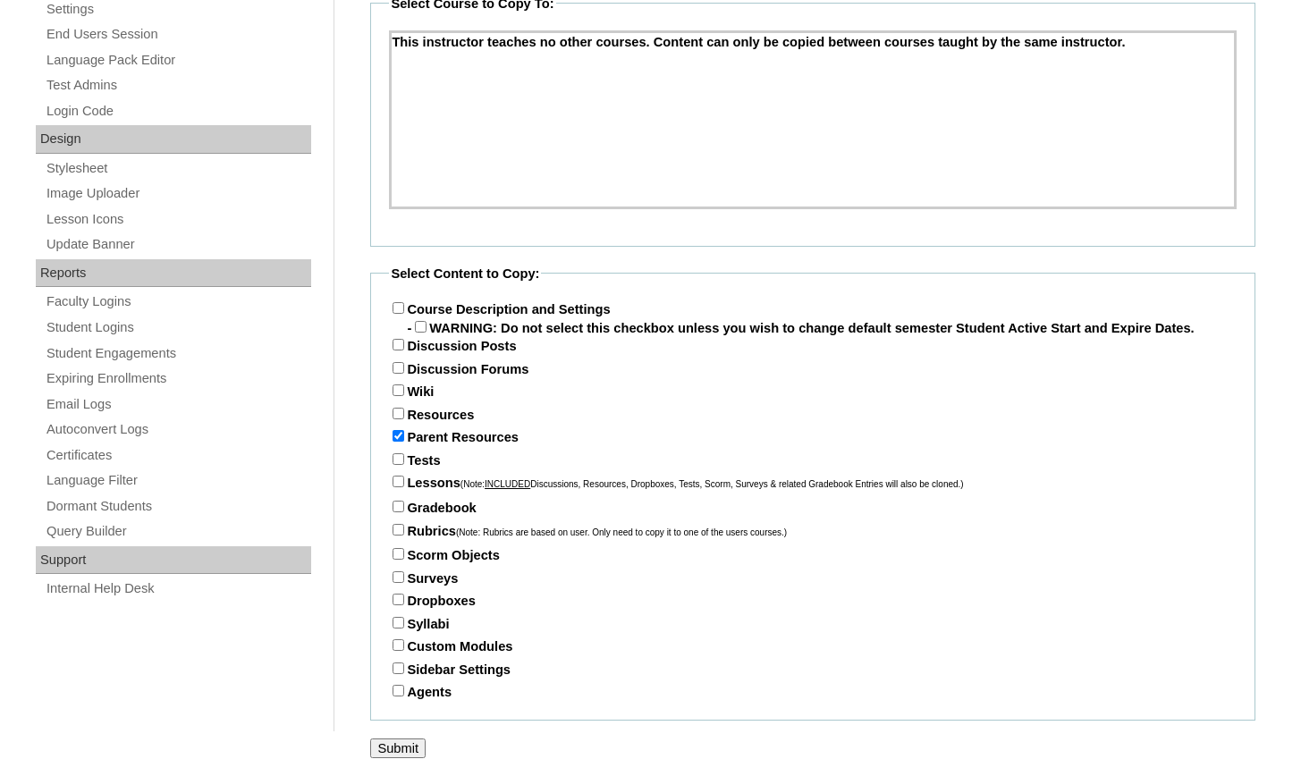
checkbox input "true"
click at [393, 478] on input "Lessons (Note: INCLUDED Discussions, Resources, Dropboxes, Tests, Scorm, Survey…" at bounding box center [399, 482] width 12 height 12
checkbox input "true"
click at [398, 504] on input "Gradebook" at bounding box center [399, 507] width 12 height 12
checkbox input "true"
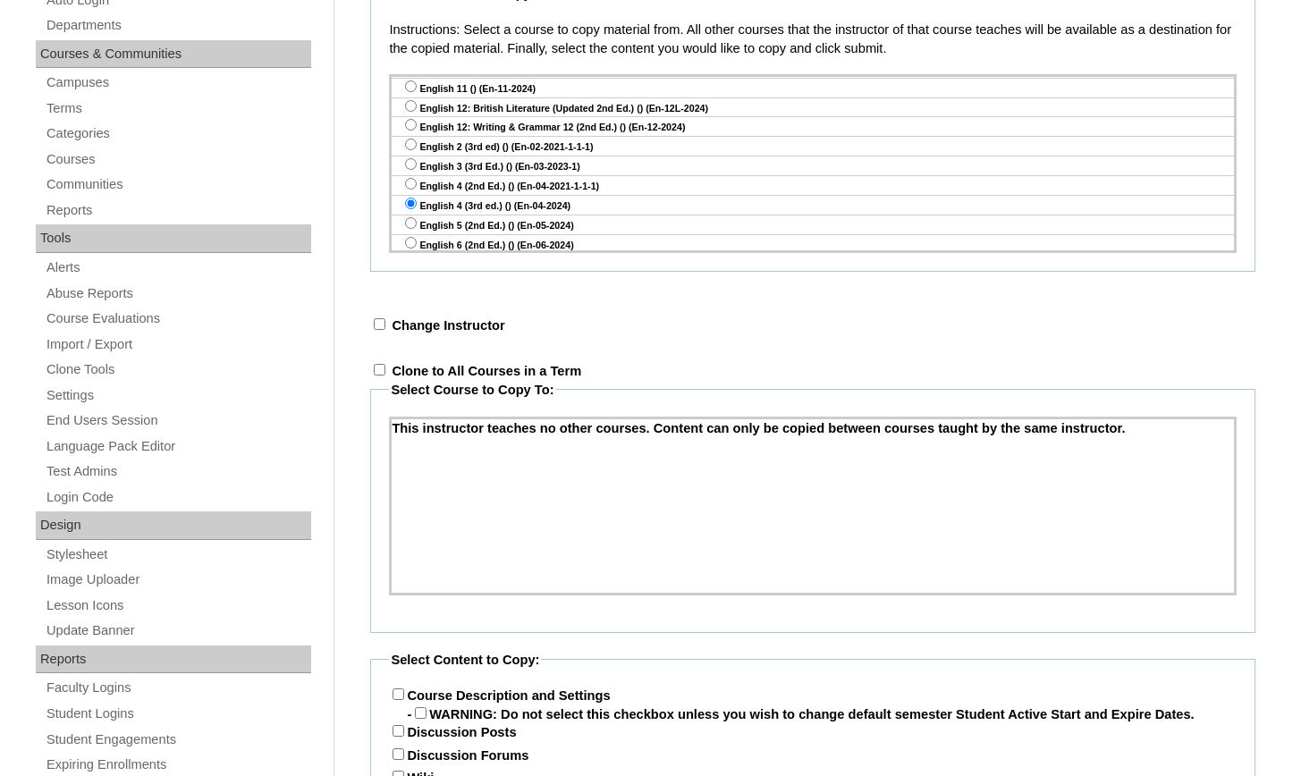
scroll to position [426, 0]
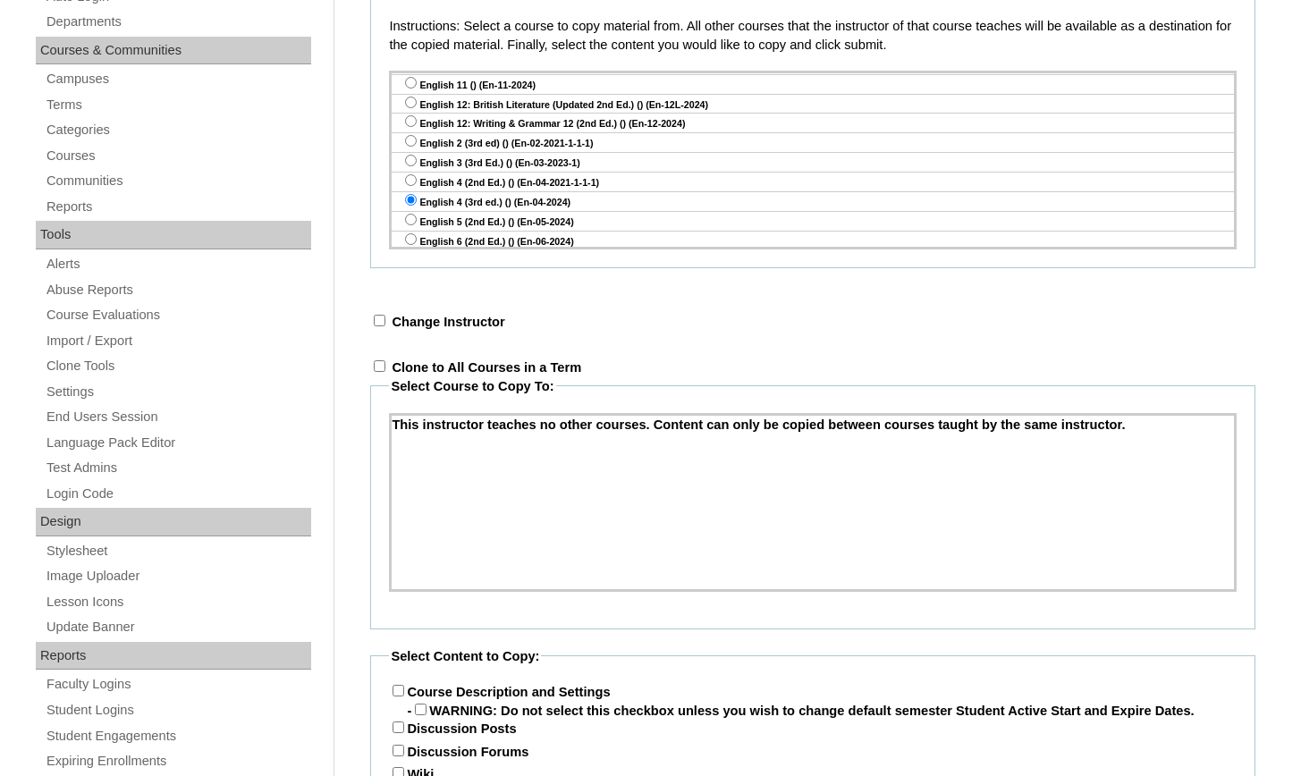
click at [636, 435] on div "This instructor teaches no other courses. Content can only be copied between co…" at bounding box center [813, 425] width 843 height 19
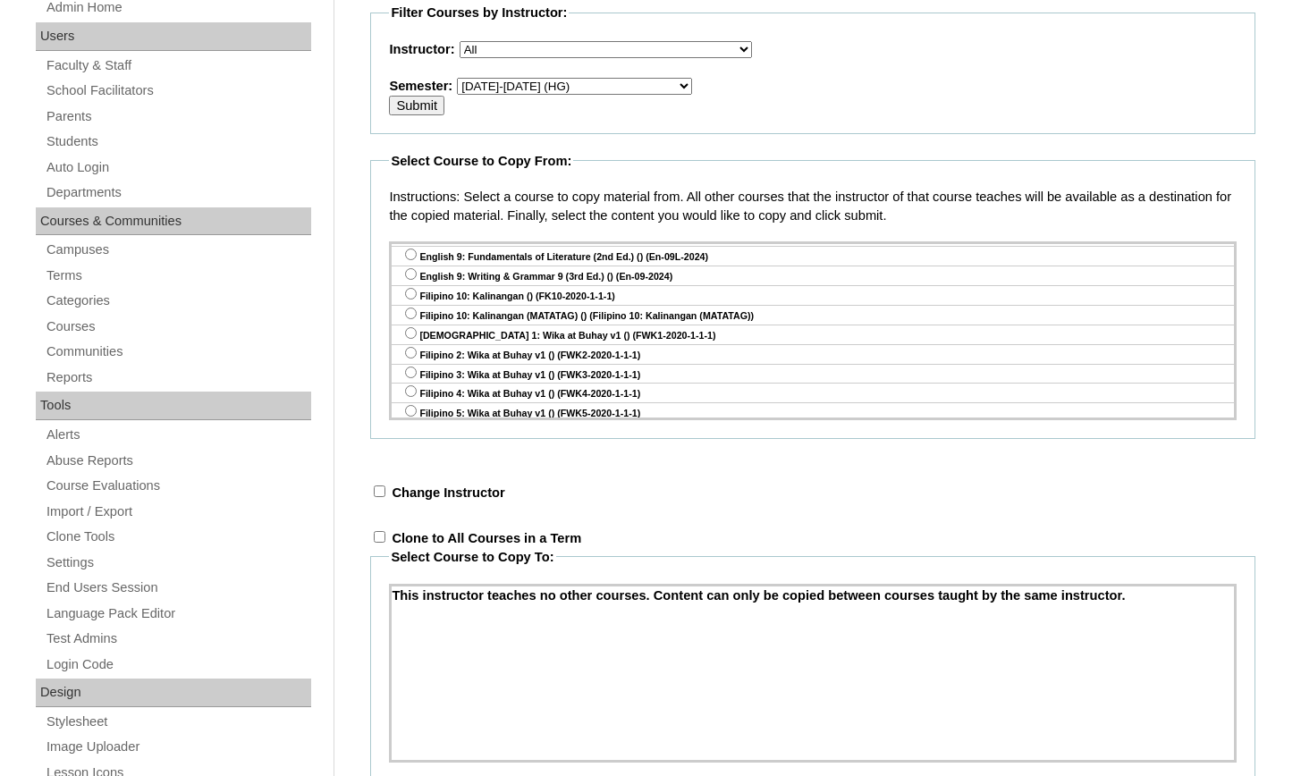
scroll to position [295, 0]
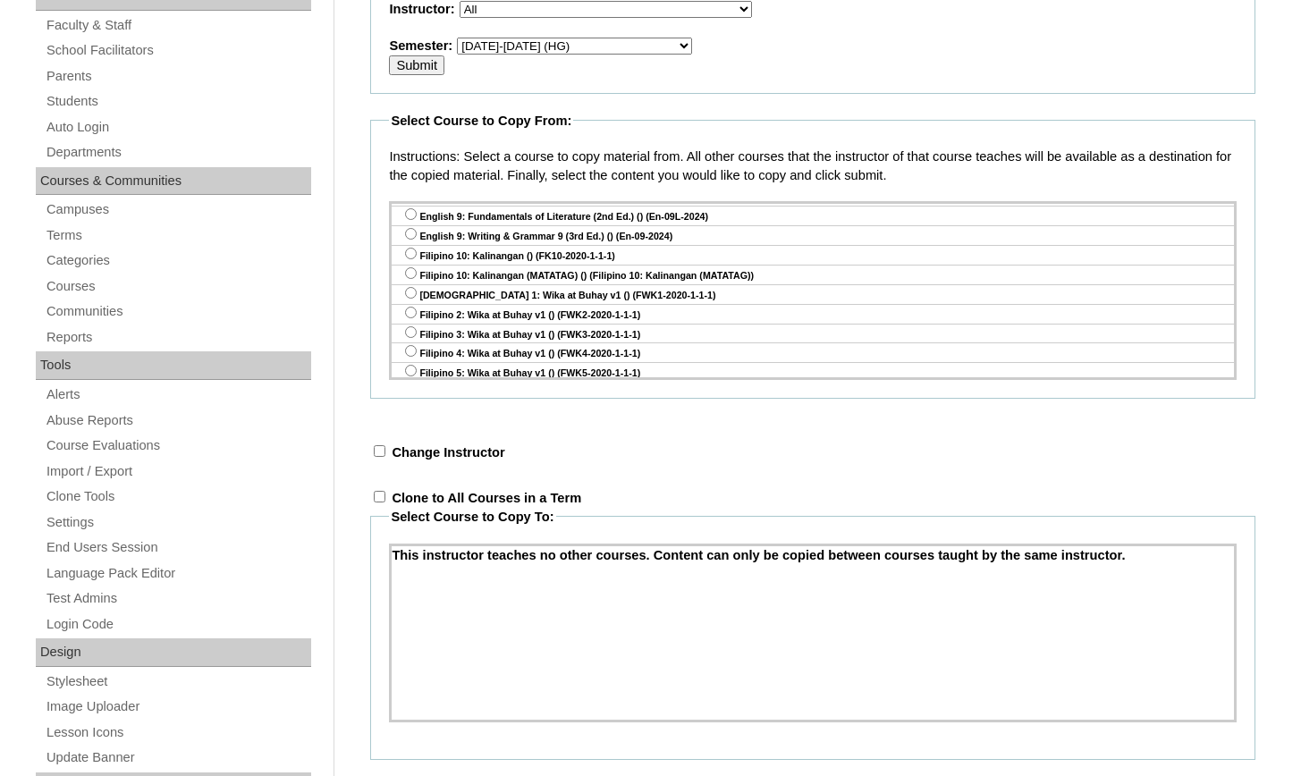
click at [506, 560] on div "This instructor teaches no other courses. Content can only be copied between co…" at bounding box center [813, 555] width 843 height 19
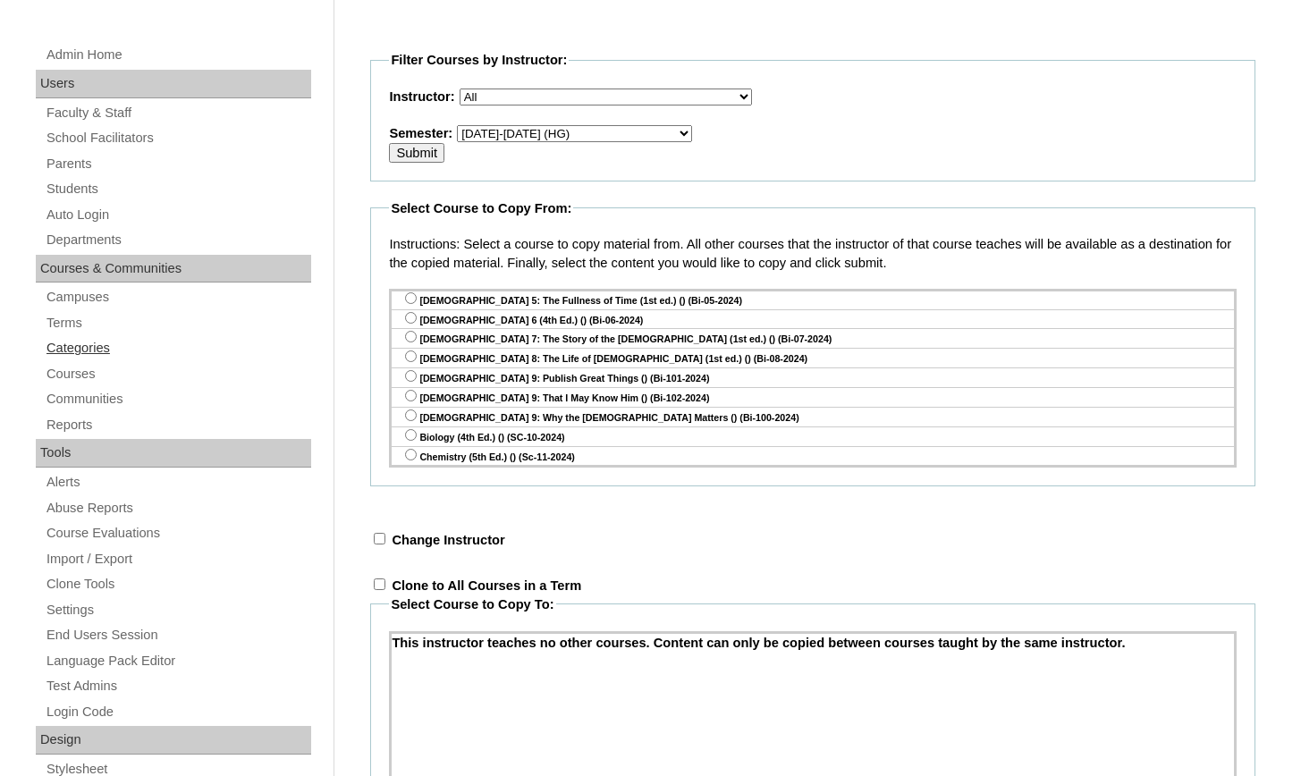
scroll to position [502, 0]
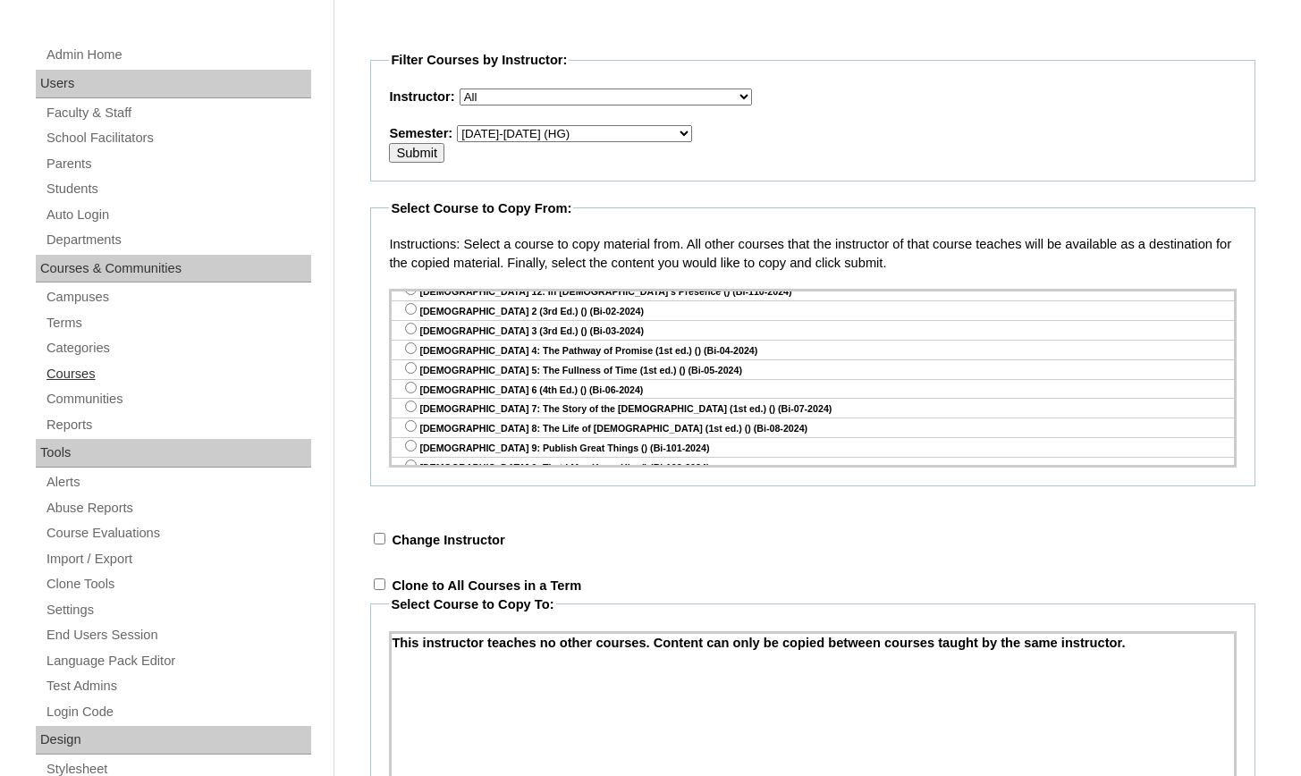
click at [89, 363] on link "Courses" at bounding box center [178, 374] width 267 height 22
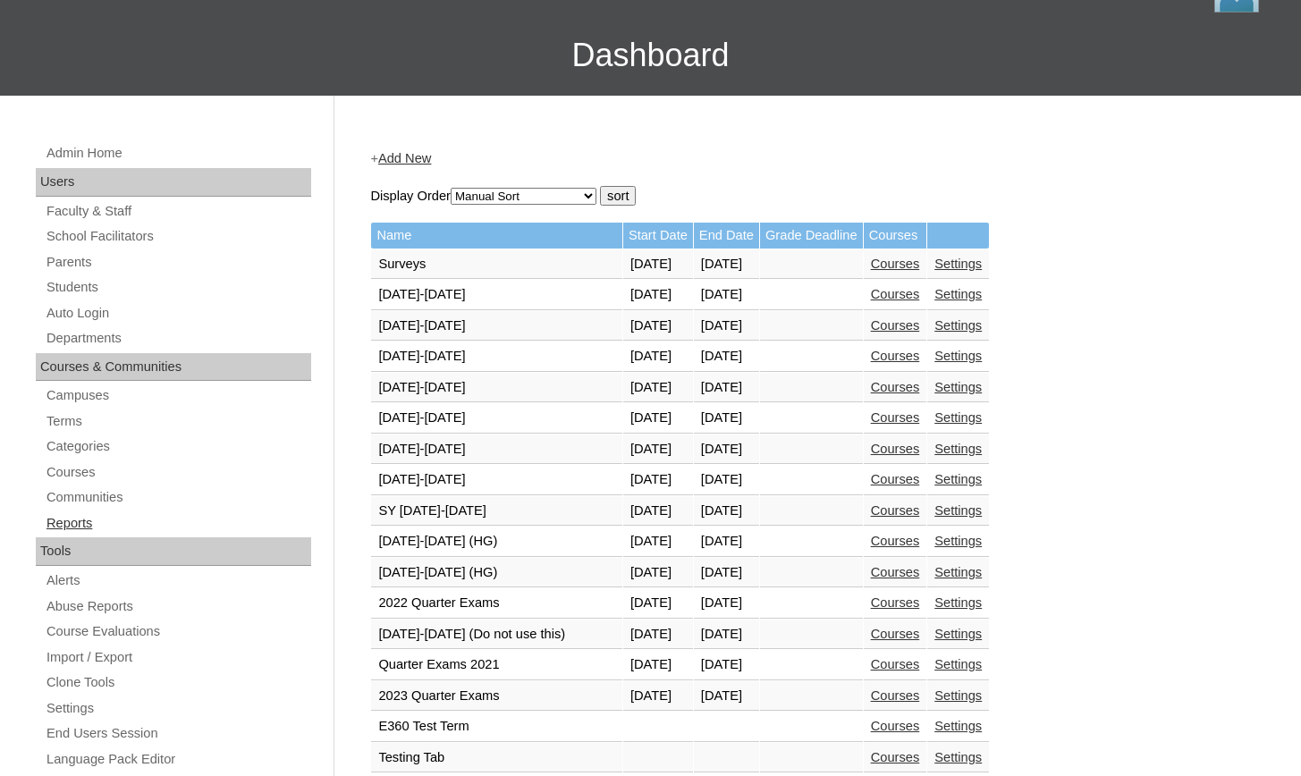
scroll to position [120, 0]
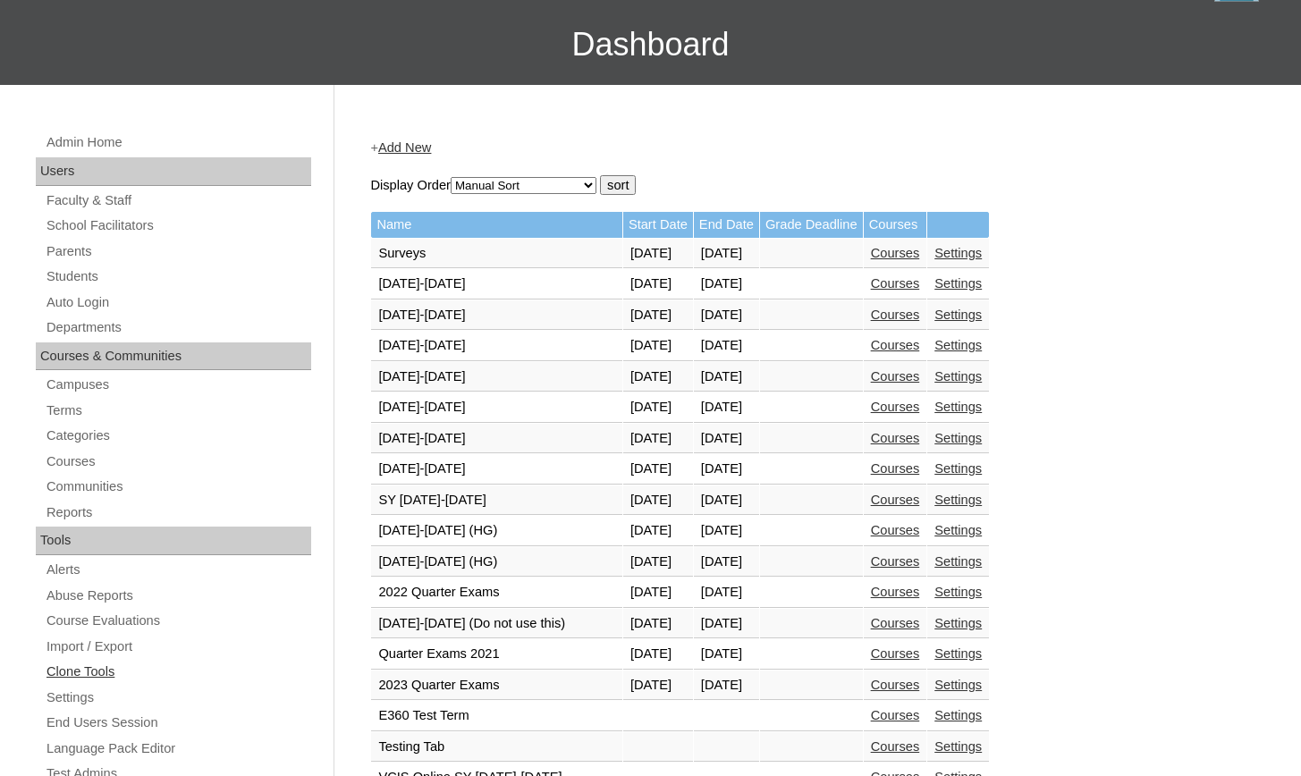
click at [98, 667] on link "Clone Tools" at bounding box center [178, 672] width 267 height 22
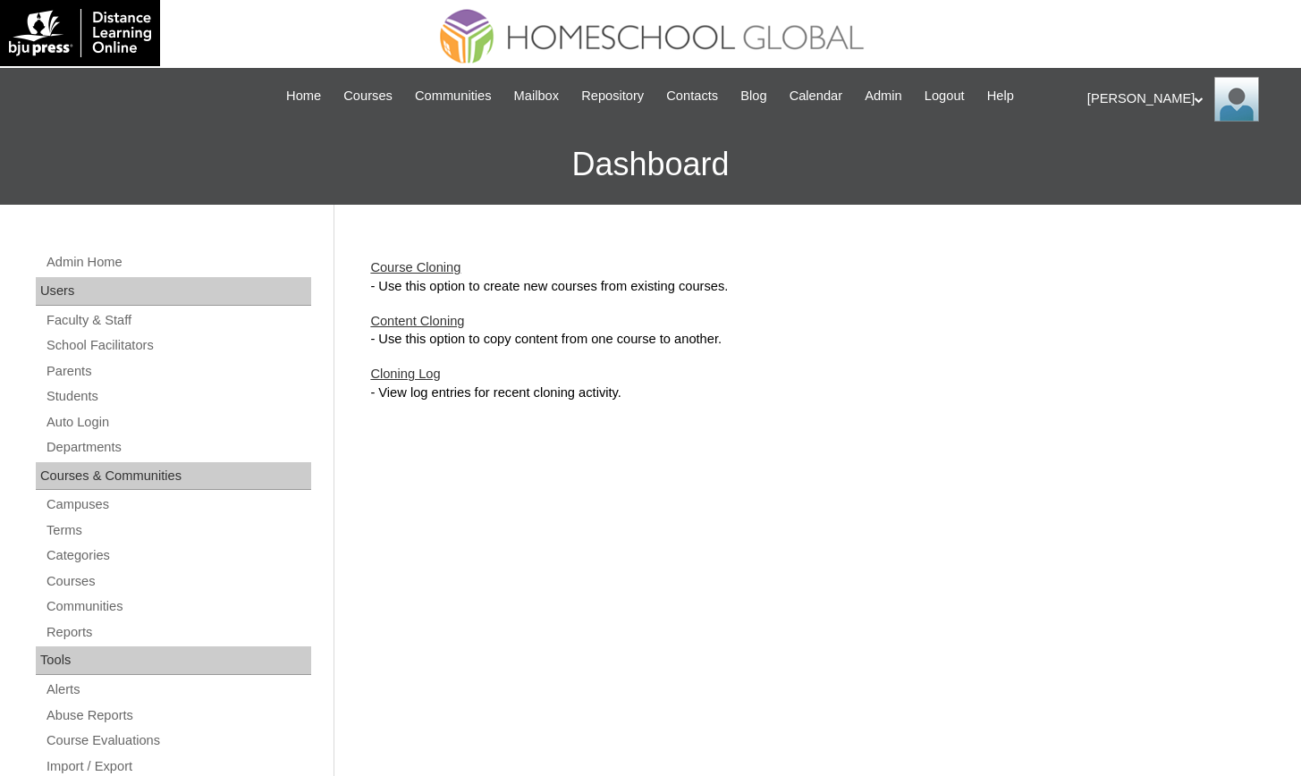
click at [454, 317] on link "Content Cloning" at bounding box center [417, 321] width 94 height 14
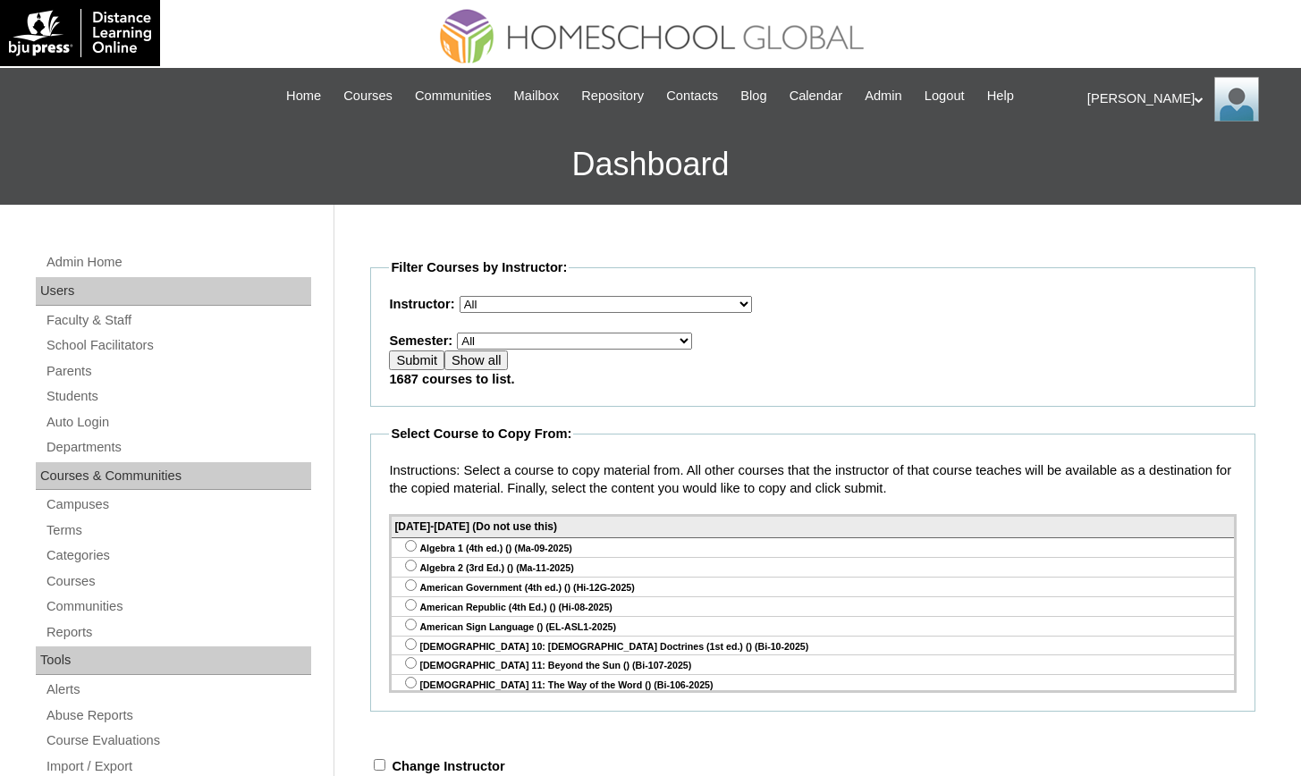
select select "50"
click at [491, 361] on input "Show all" at bounding box center [477, 361] width 64 height 20
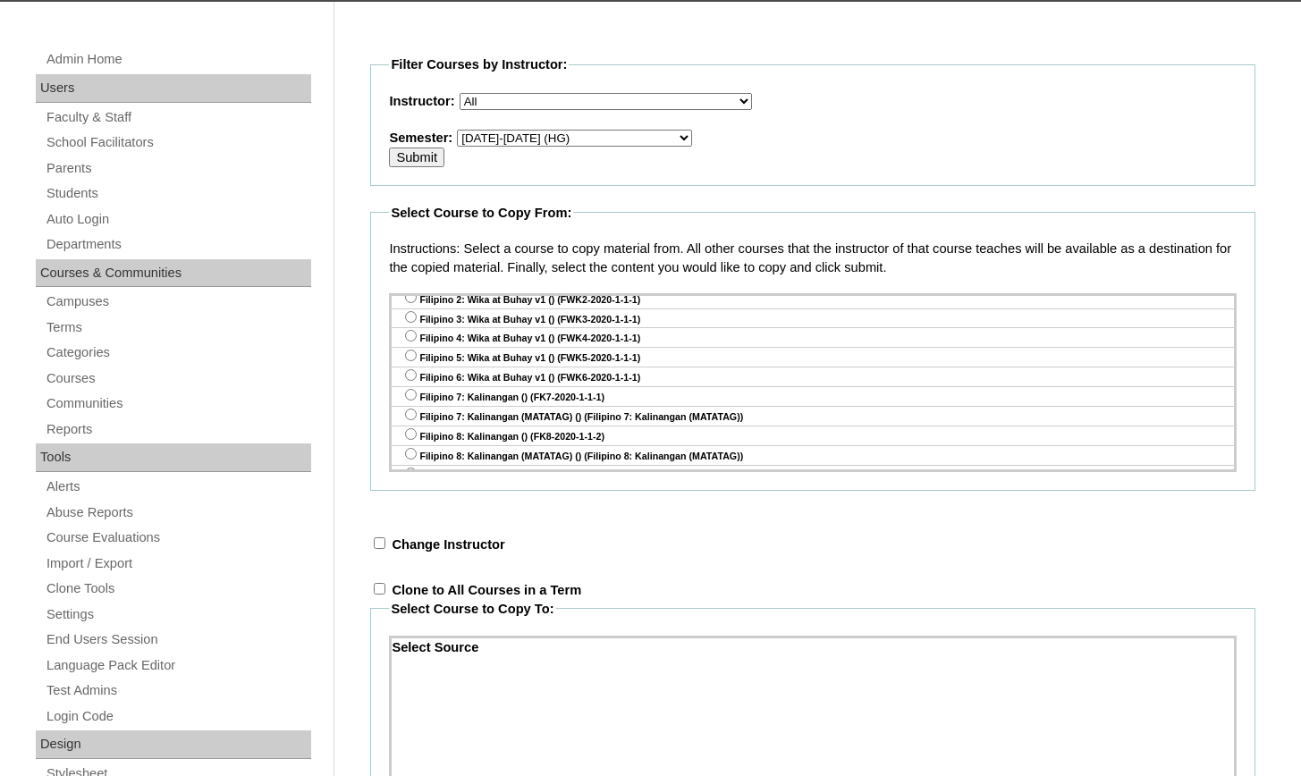
scroll to position [927, 0]
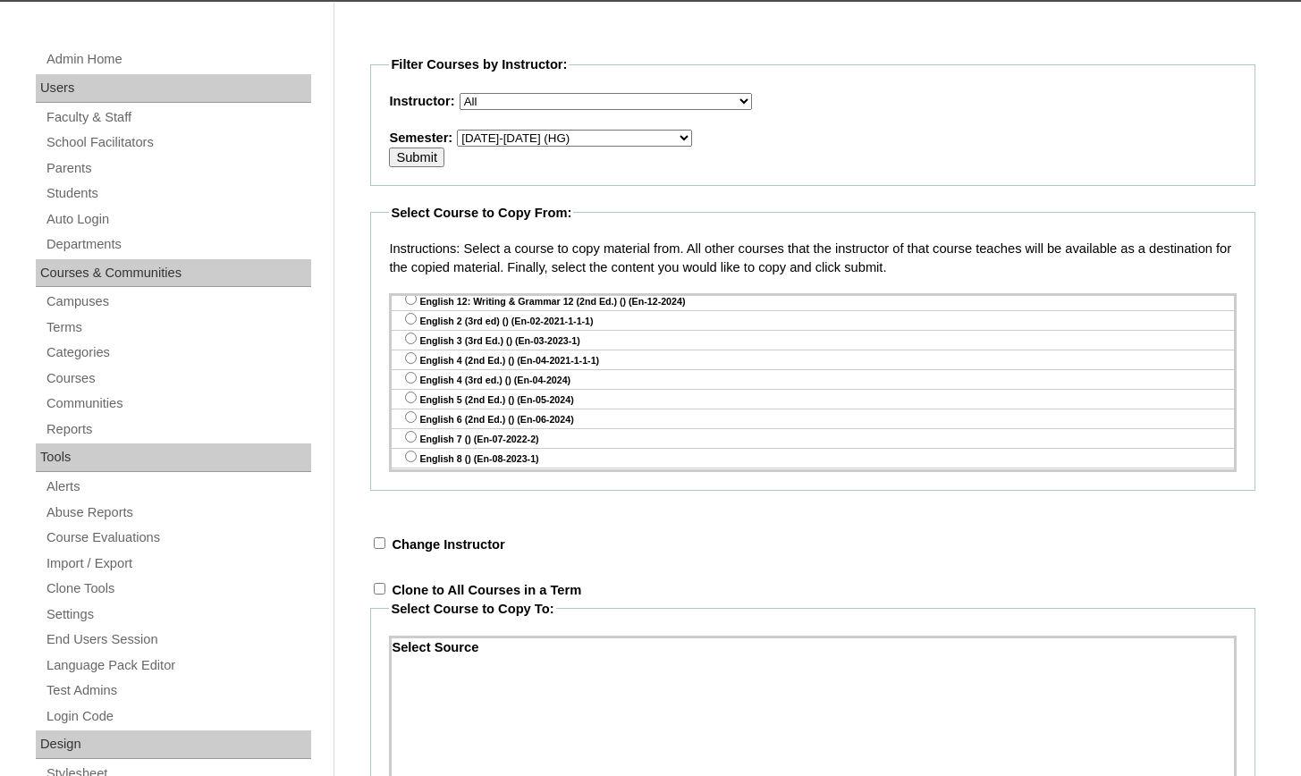
click at [405, 372] on input "radio" at bounding box center [411, 378] width 12 height 12
radio input "true"
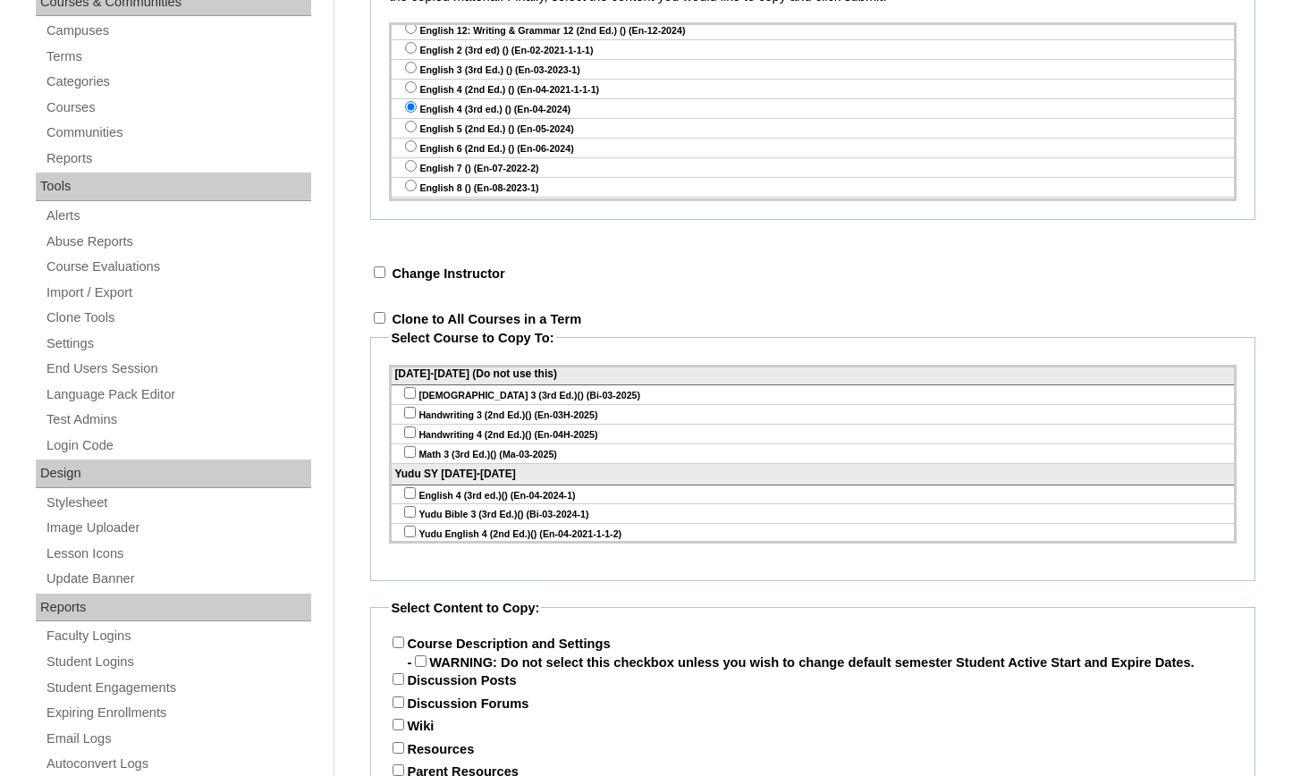
scroll to position [7, 0]
click at [409, 484] on input"] "checkbox" at bounding box center [410, 490] width 12 height 12
checkbox input"] "true"
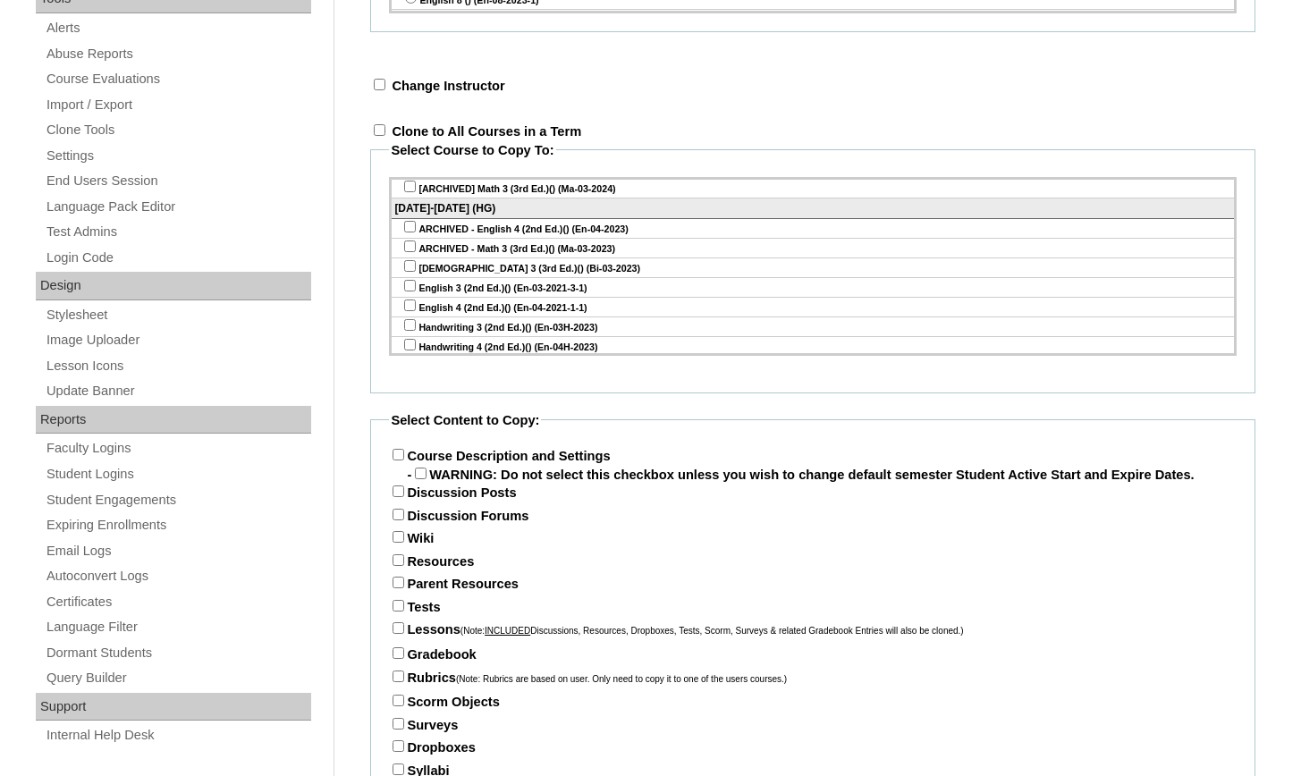
scroll to position [834, 0]
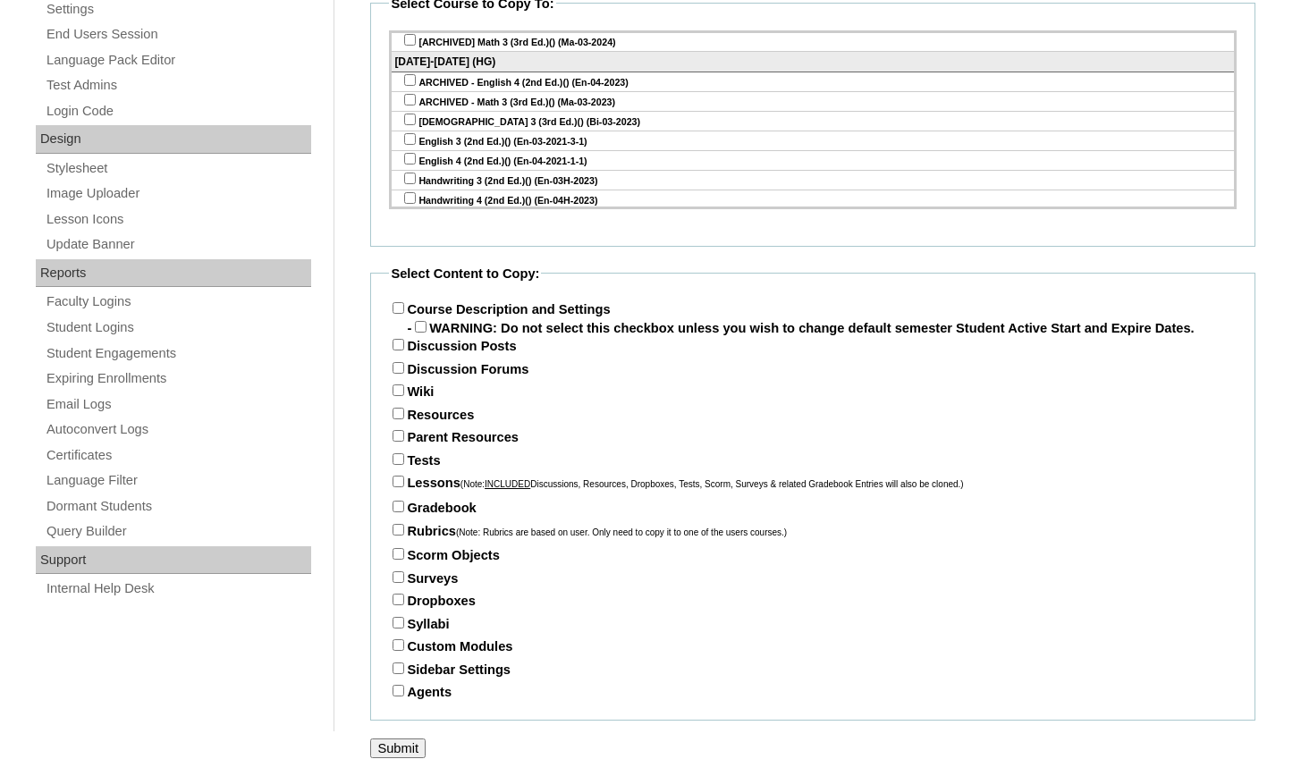
click at [393, 430] on input "Parent Resources" at bounding box center [399, 436] width 12 height 12
checkbox input "true"
click at [394, 453] on input "Tests" at bounding box center [399, 459] width 12 height 12
checkbox input "true"
click at [393, 478] on input "Lessons (Note: INCLUDED Discussions, Resources, Dropboxes, Tests, Scorm, Survey…" at bounding box center [399, 482] width 12 height 12
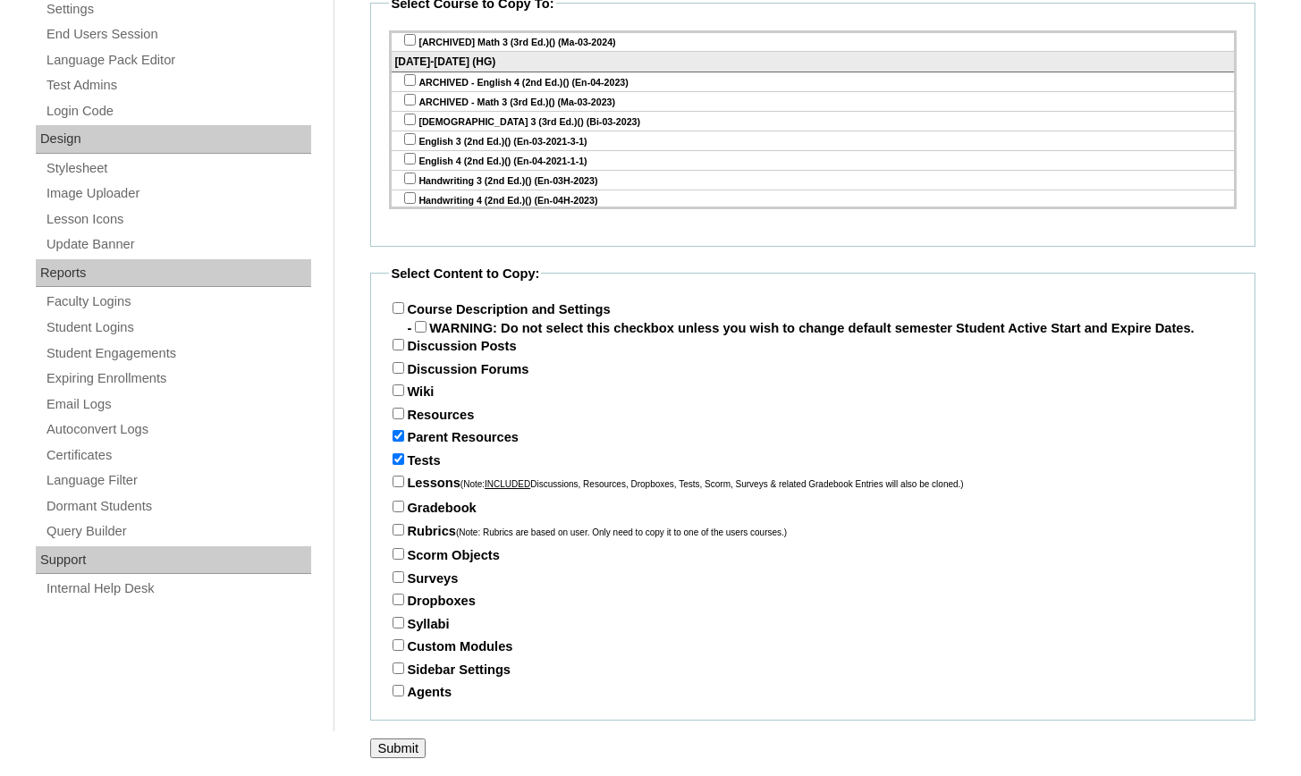
checkbox input "true"
click at [393, 501] on input "Gradebook" at bounding box center [399, 507] width 12 height 12
checkbox input "true"
click at [381, 748] on input "Submit" at bounding box center [397, 749] width 55 height 20
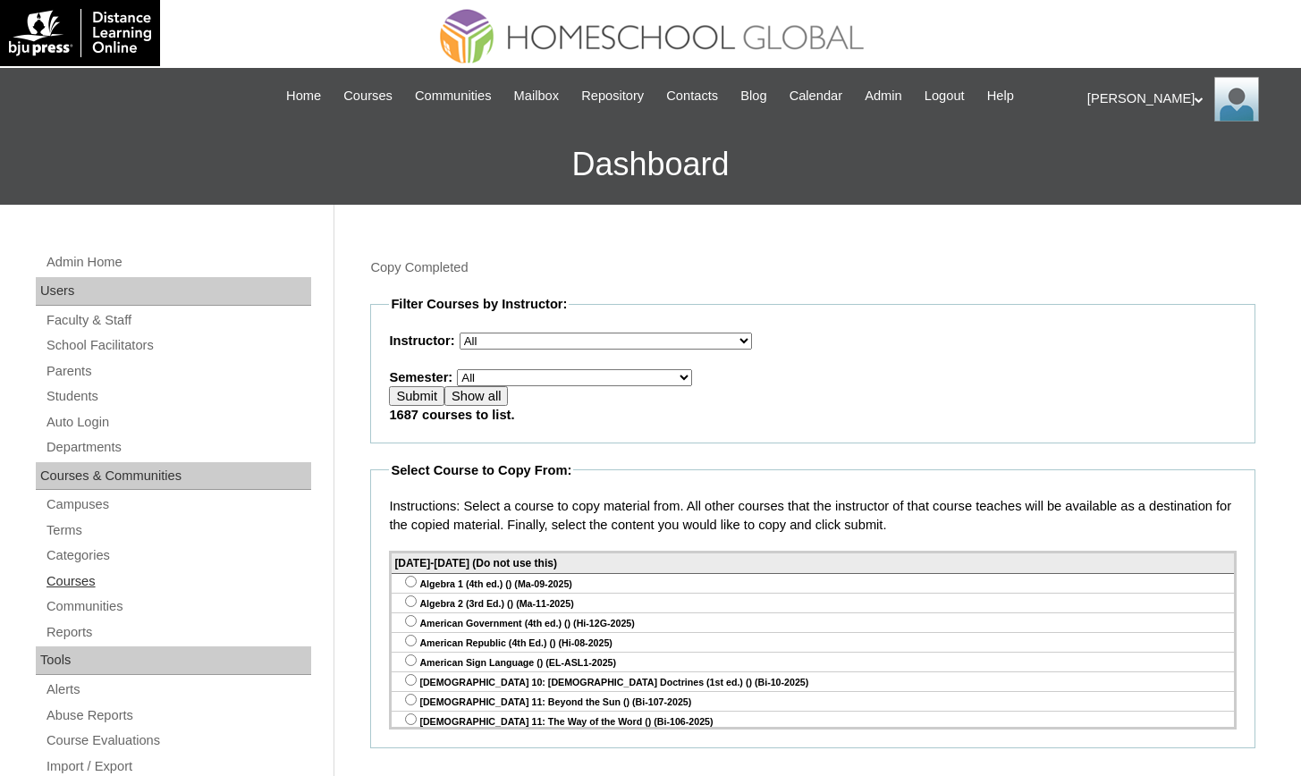
click at [95, 580] on link "Courses" at bounding box center [178, 582] width 267 height 22
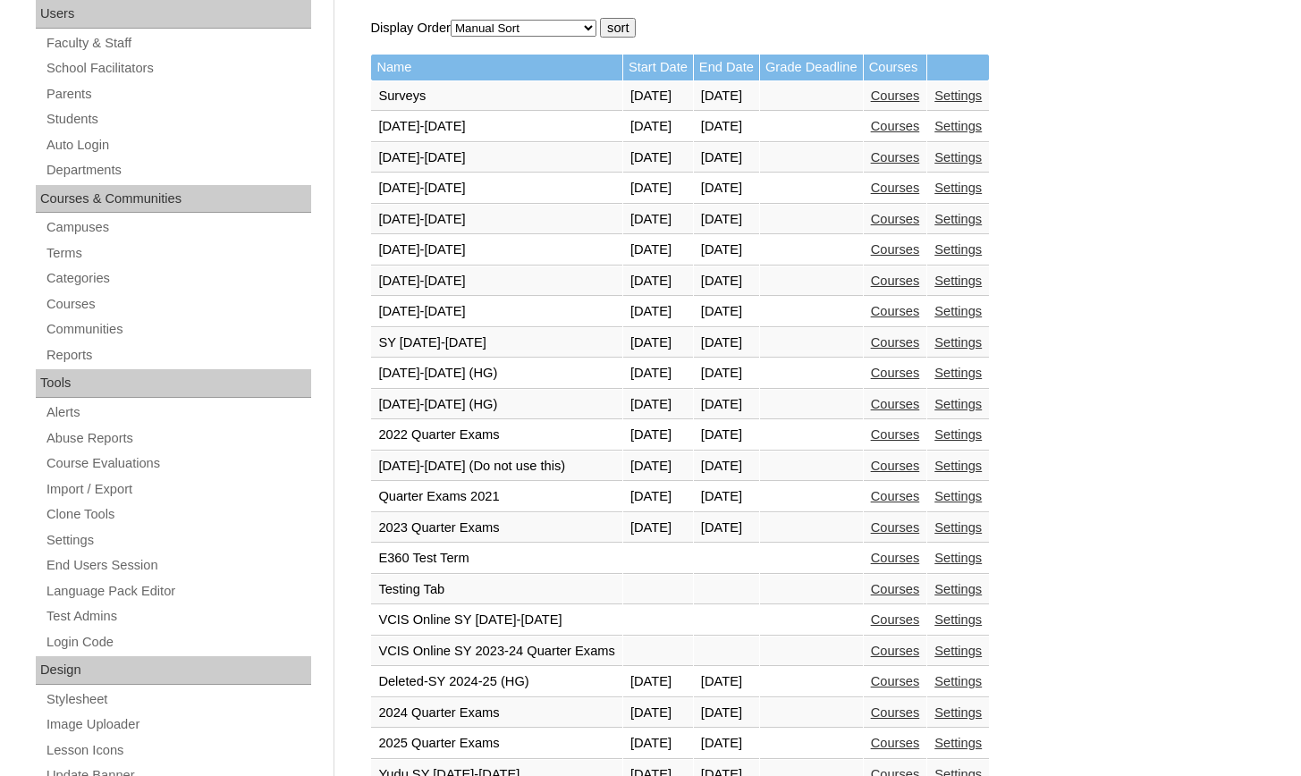
scroll to position [658, 0]
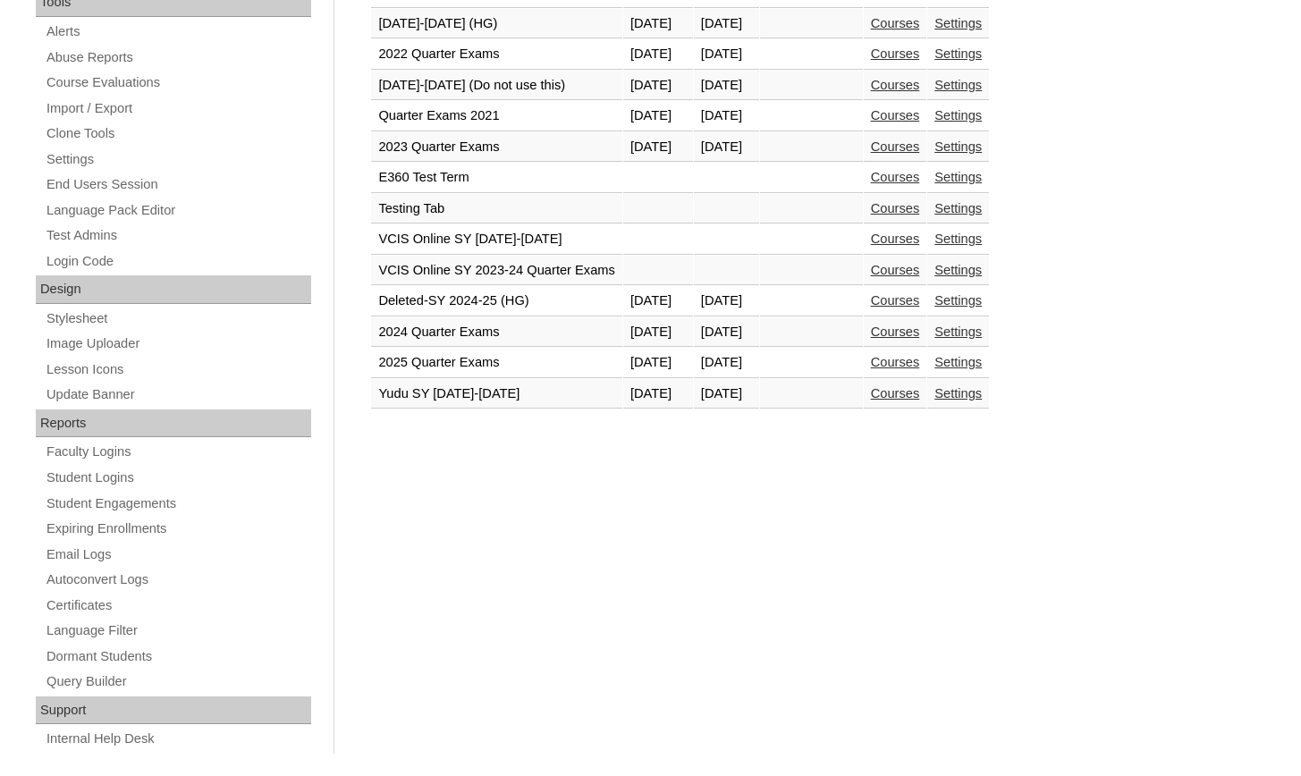
click at [920, 386] on link "Courses" at bounding box center [895, 393] width 49 height 14
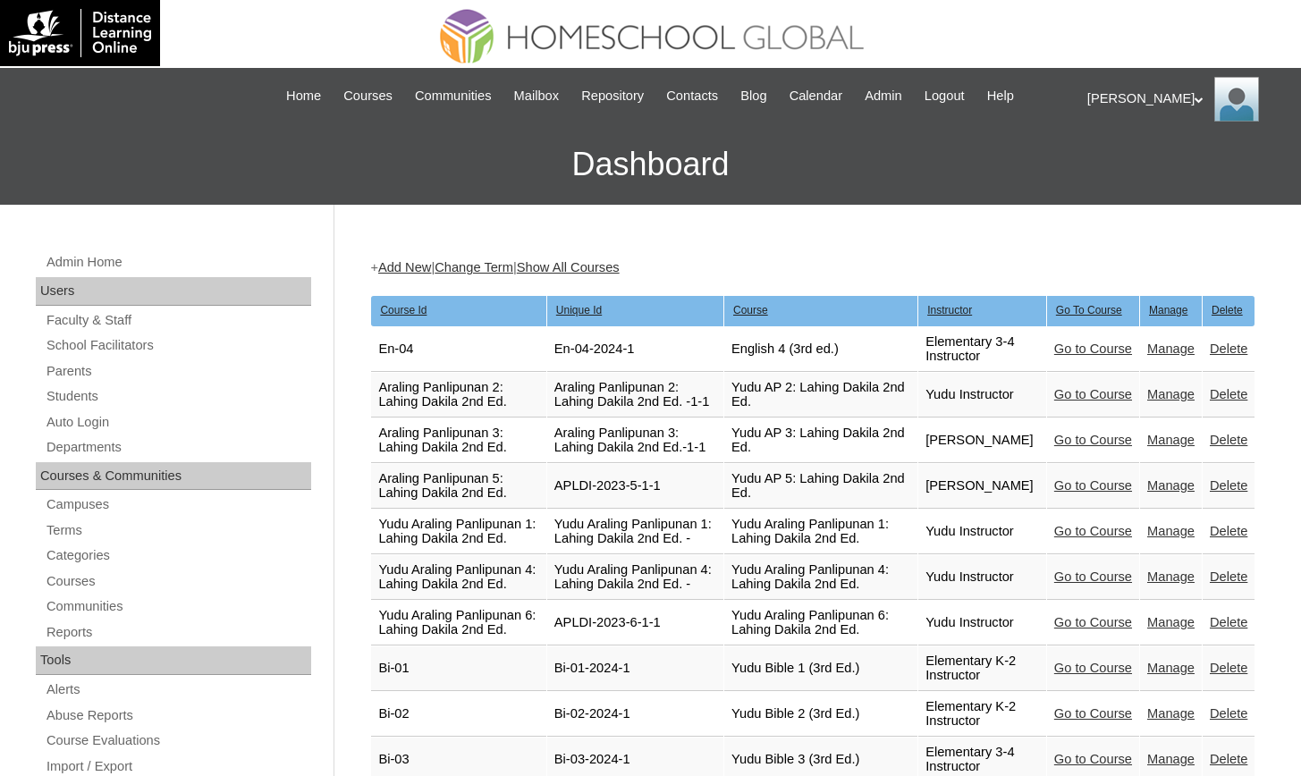
click at [1157, 353] on link "Manage" at bounding box center [1170, 349] width 47 height 14
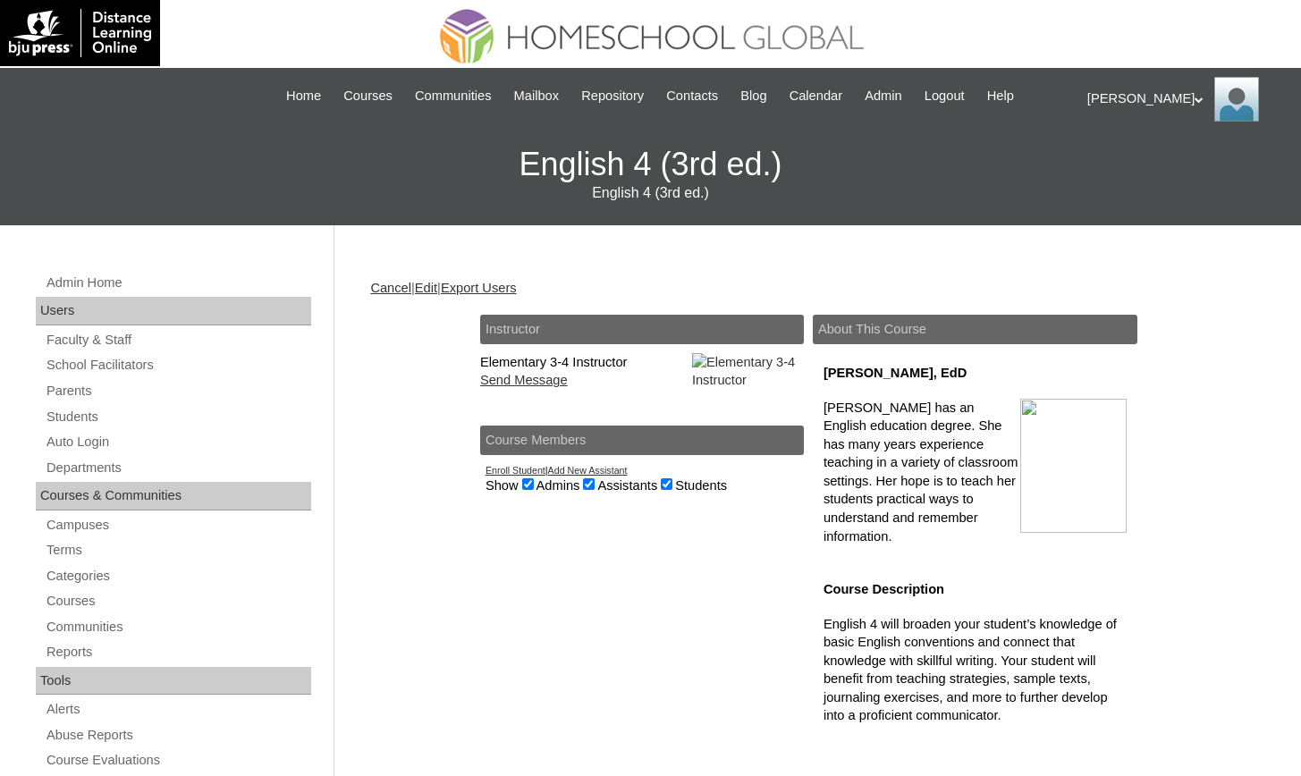
click at [436, 283] on link "Edit" at bounding box center [426, 288] width 22 height 14
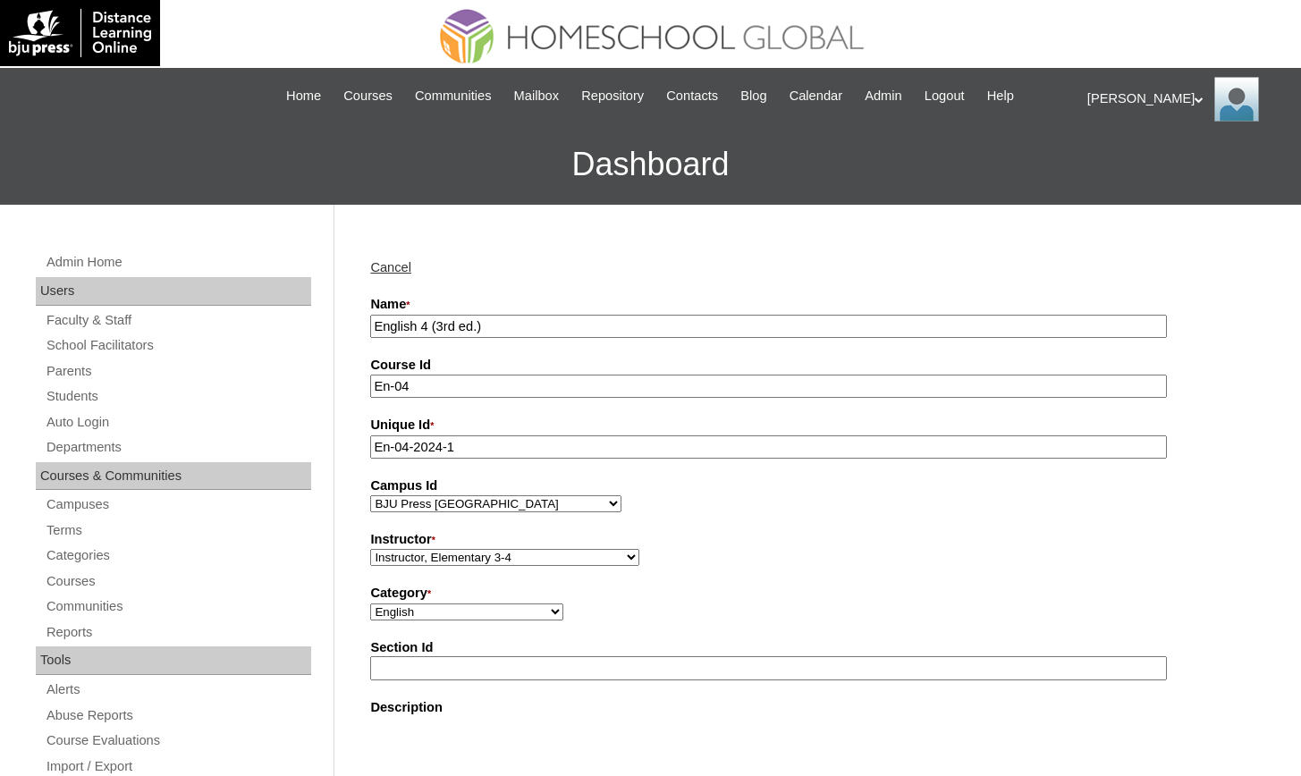
click at [377, 325] on input "English 4 (3rd ed.)" at bounding box center [768, 327] width 797 height 24
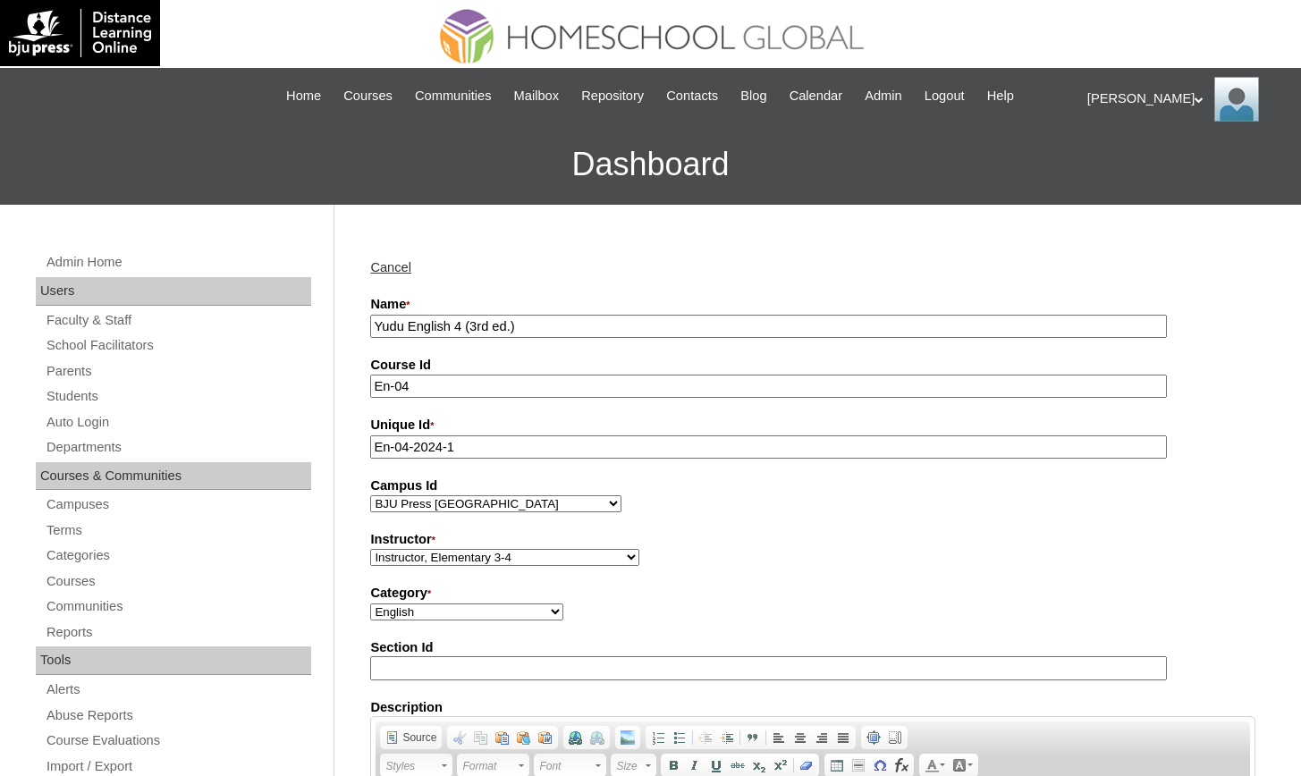
scroll to position [943, 0]
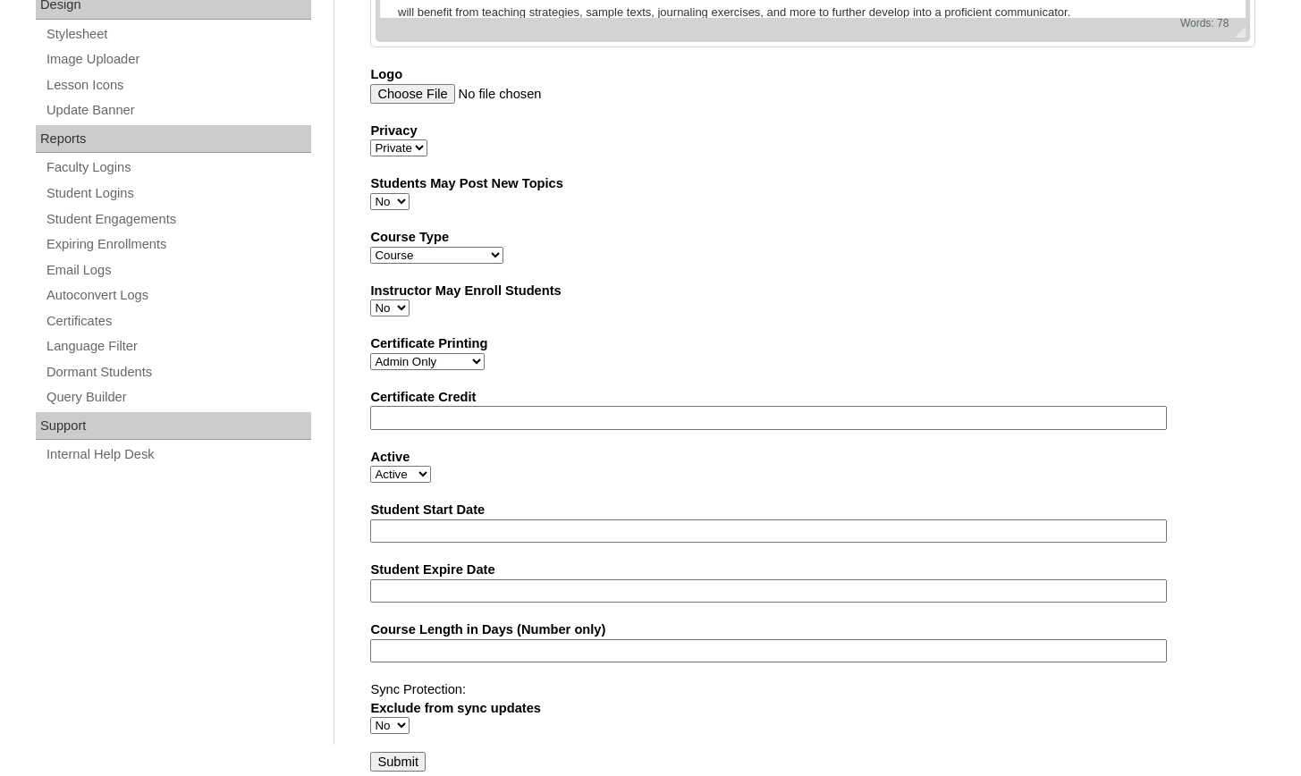
type input "Yudu English 4 (3rd ed.)"
click at [375, 752] on input "Submit" at bounding box center [397, 762] width 55 height 20
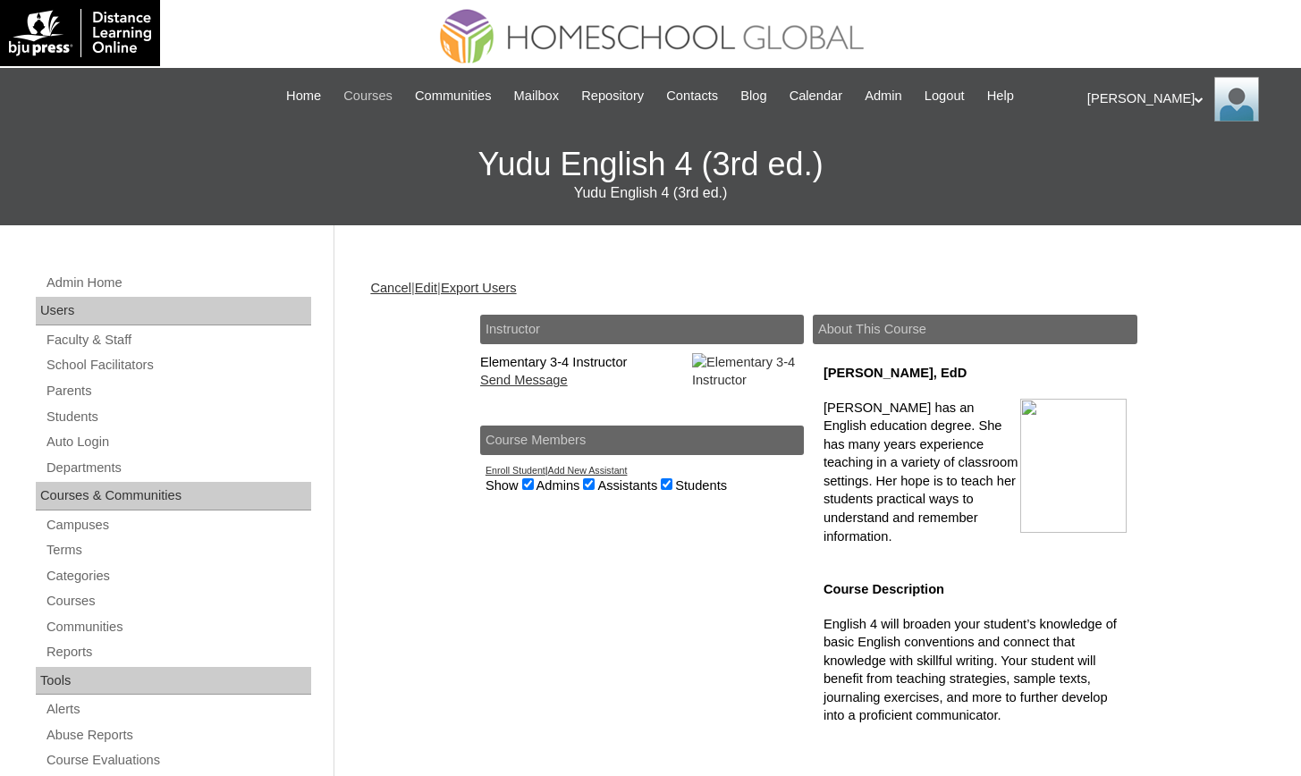
click at [343, 98] on span "Courses" at bounding box center [367, 96] width 49 height 21
